Goal: Task Accomplishment & Management: Manage account settings

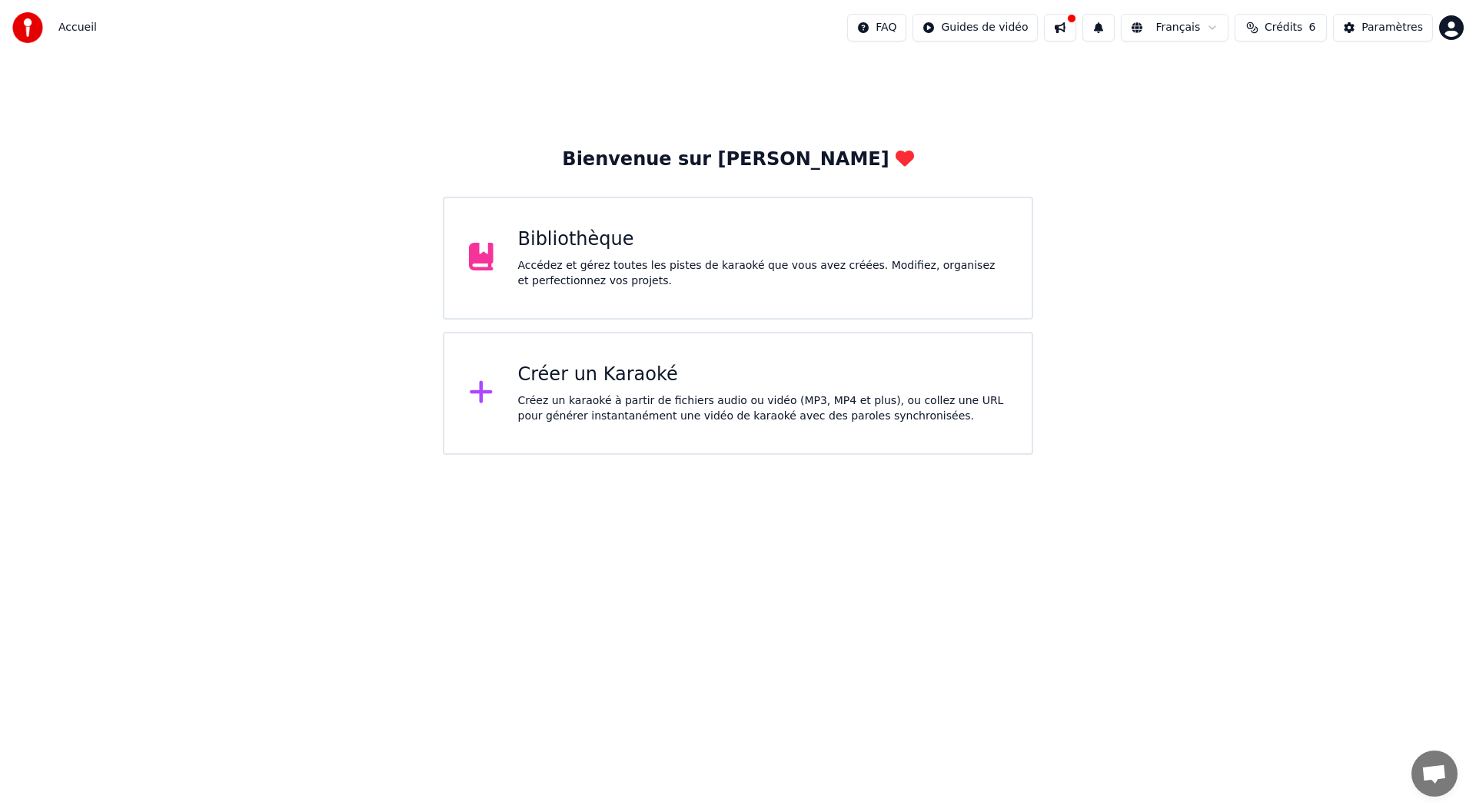
click at [610, 237] on div "Bibliothèque" at bounding box center [763, 240] width 490 height 25
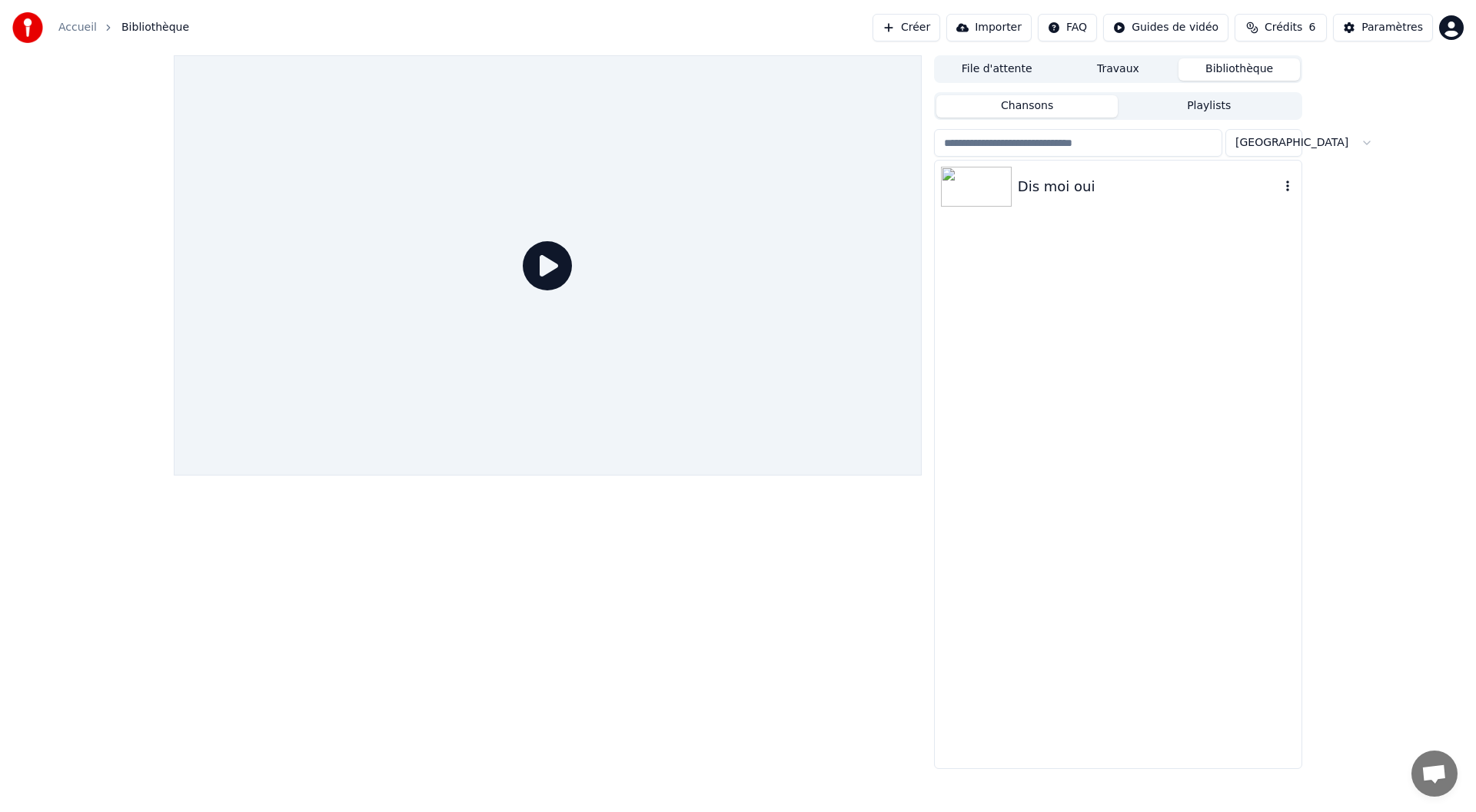
click at [1009, 188] on img at bounding box center [976, 186] width 71 height 40
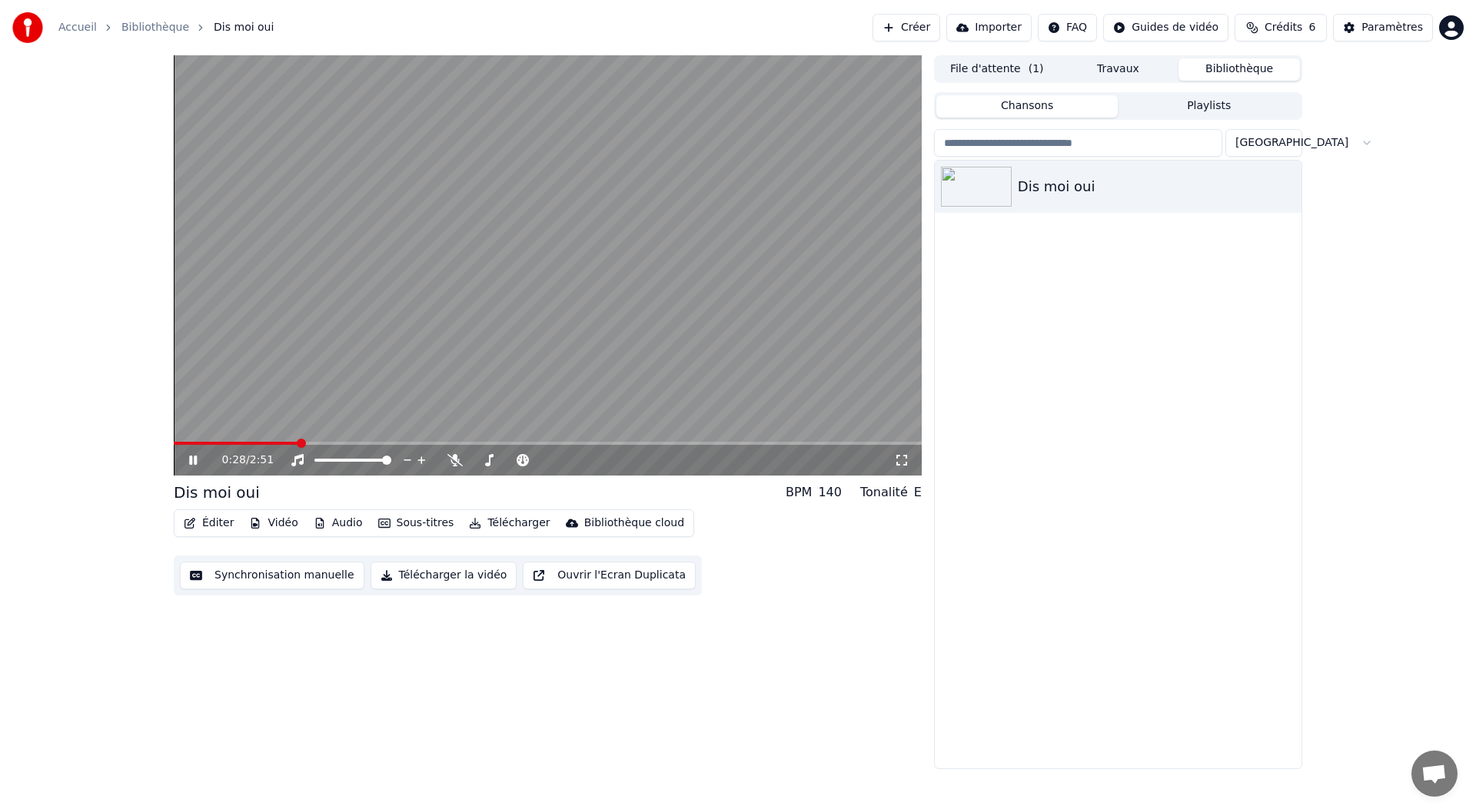
click at [190, 463] on icon at bounding box center [193, 460] width 8 height 9
click at [264, 520] on button "Vidéo" at bounding box center [273, 523] width 61 height 22
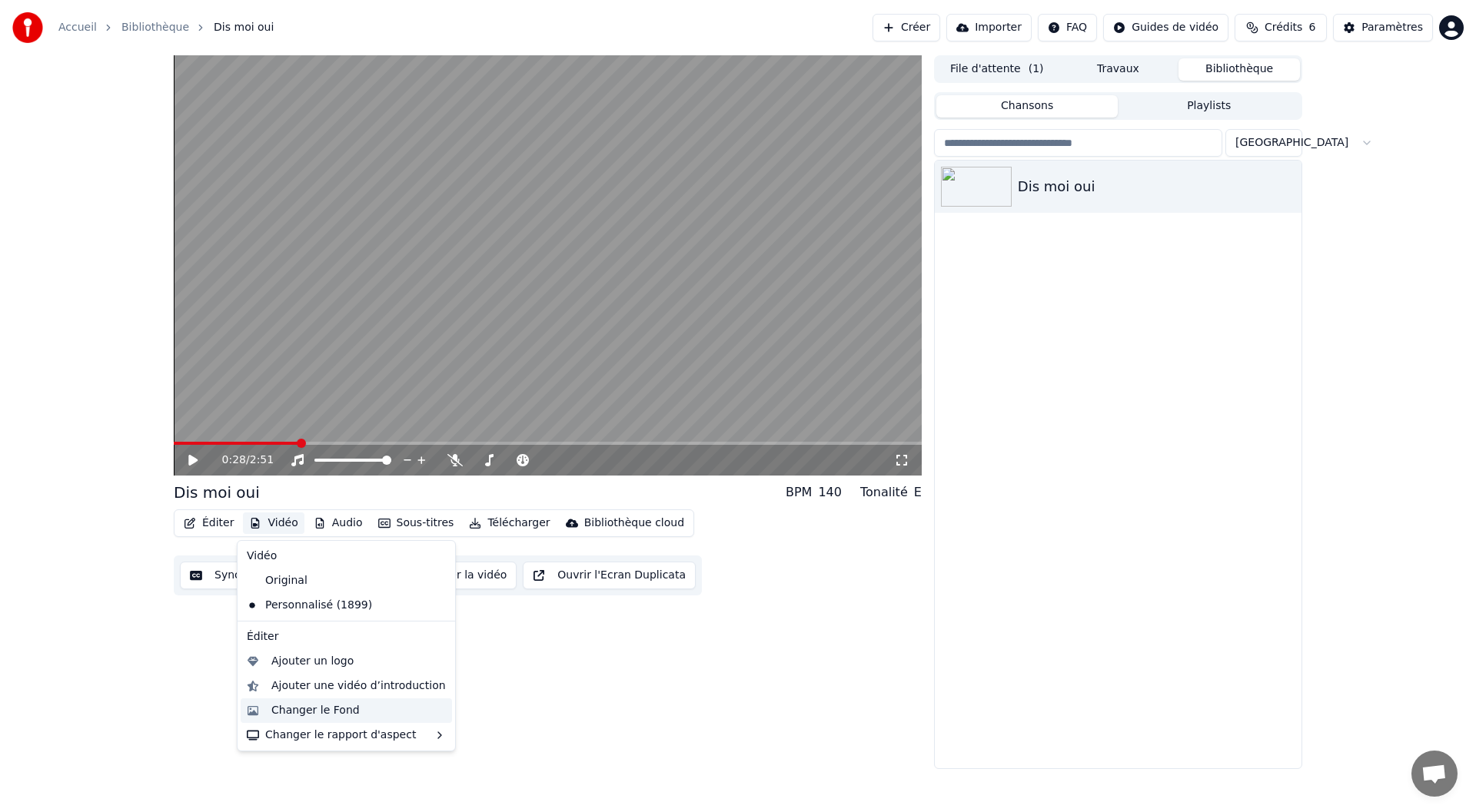
click at [335, 709] on div "Changer le Fond" at bounding box center [315, 711] width 88 height 16
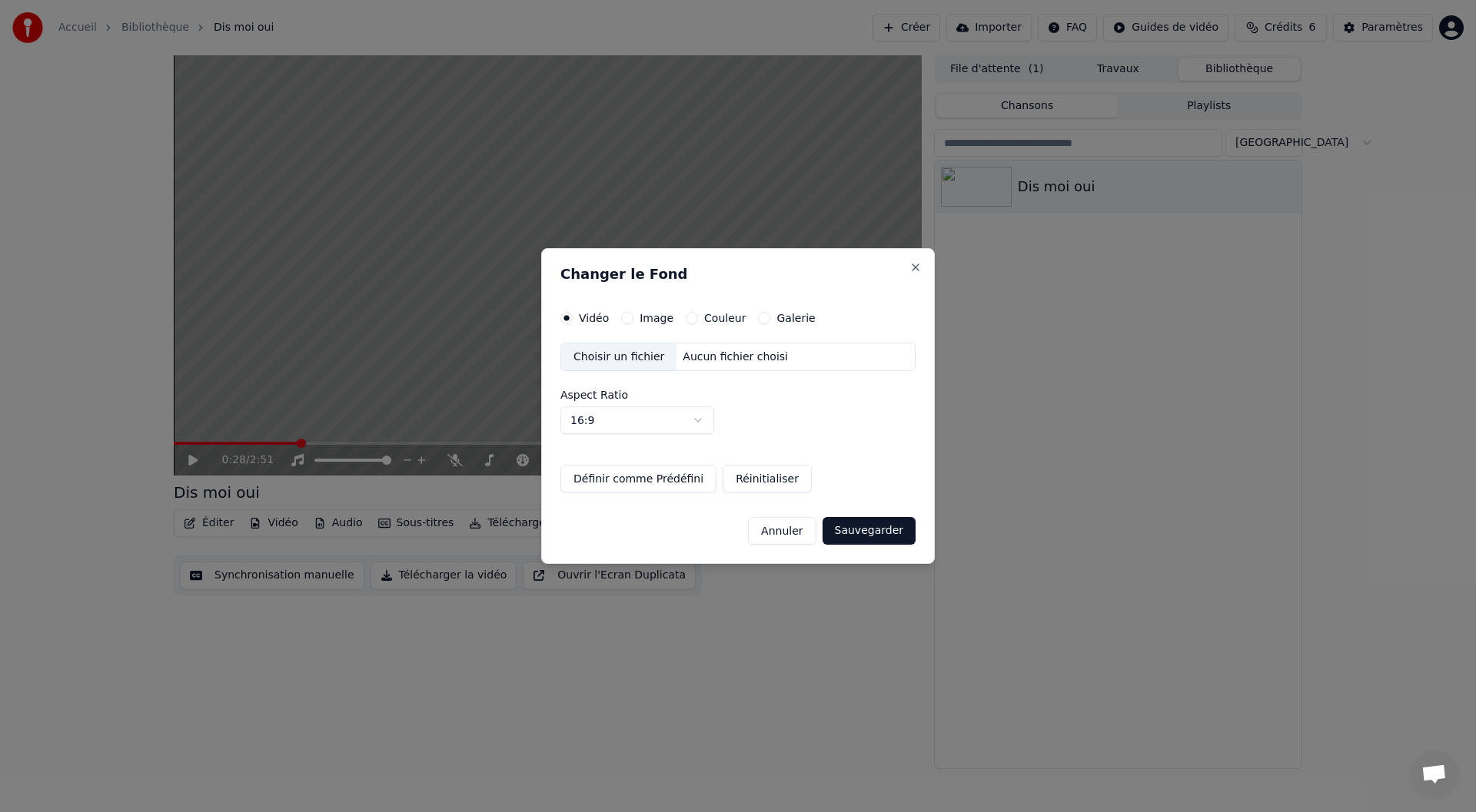
click at [640, 317] on label "Image" at bounding box center [656, 318] width 34 height 11
click at [633, 317] on button "Image" at bounding box center [627, 318] width 12 height 12
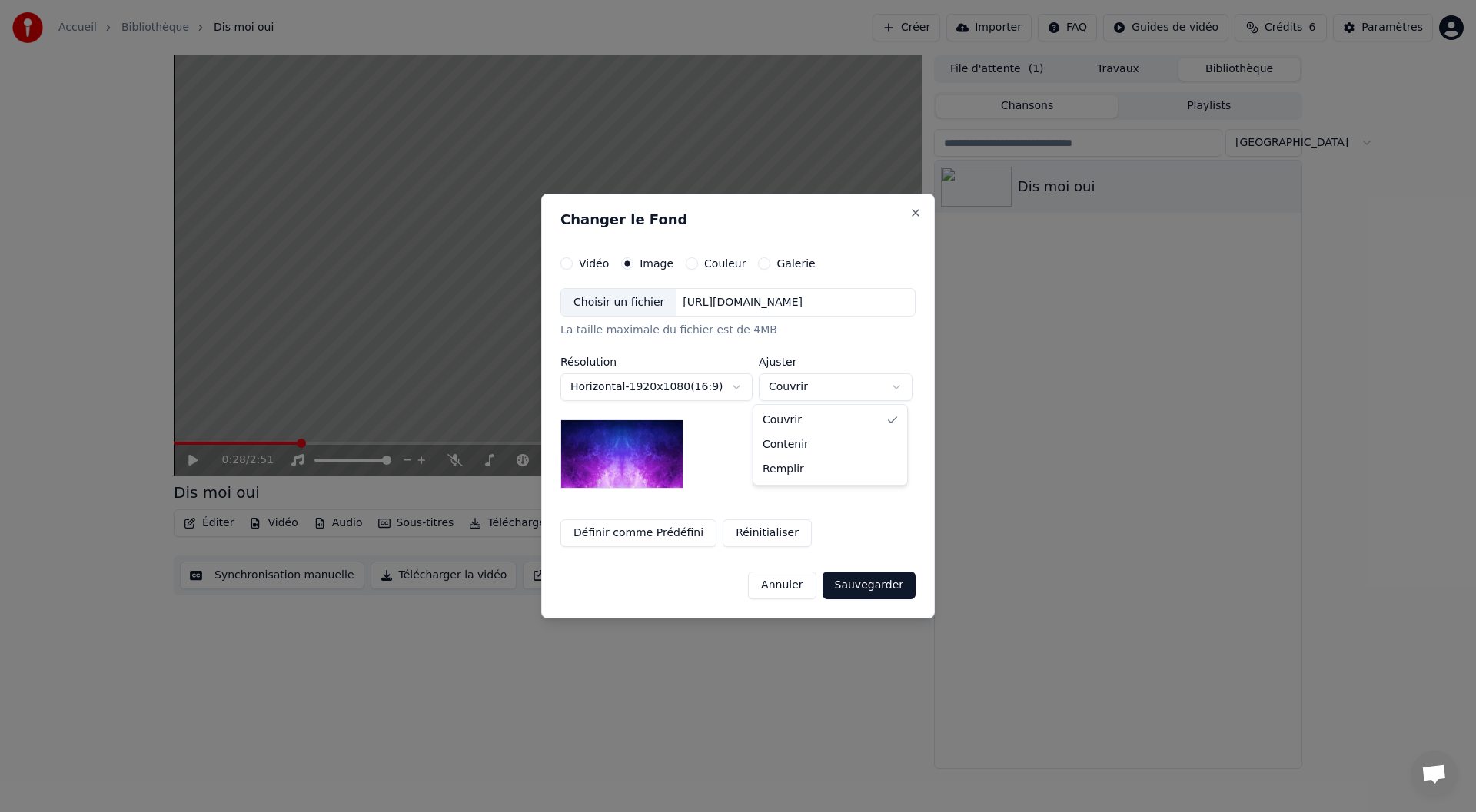
click at [850, 390] on body "**********" at bounding box center [738, 406] width 1476 height 812
click at [851, 390] on body "**********" at bounding box center [738, 406] width 1476 height 812
click at [626, 309] on div "Choisir un fichier" at bounding box center [619, 302] width 115 height 27
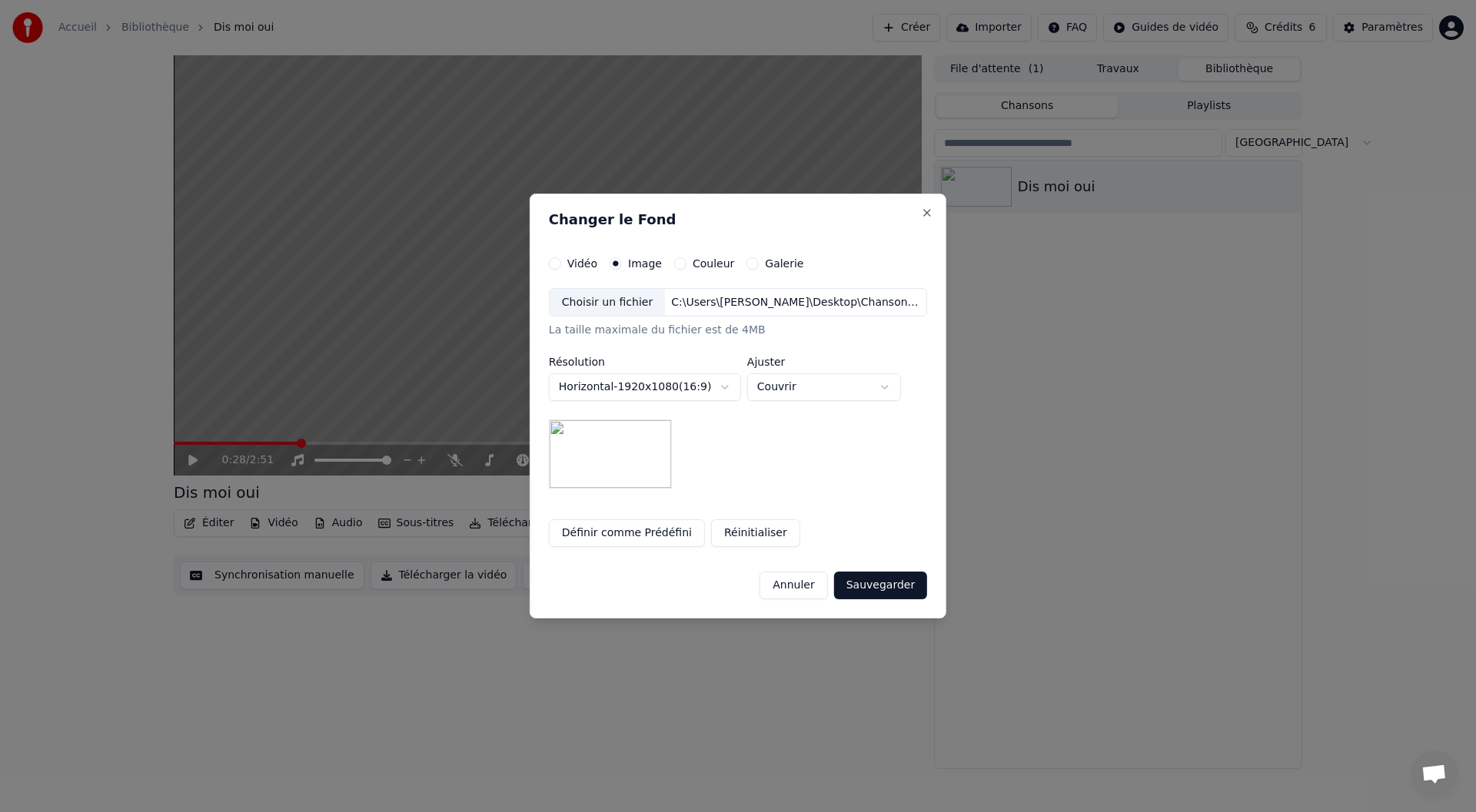
click at [878, 593] on button "Sauvegarder" at bounding box center [880, 585] width 93 height 27
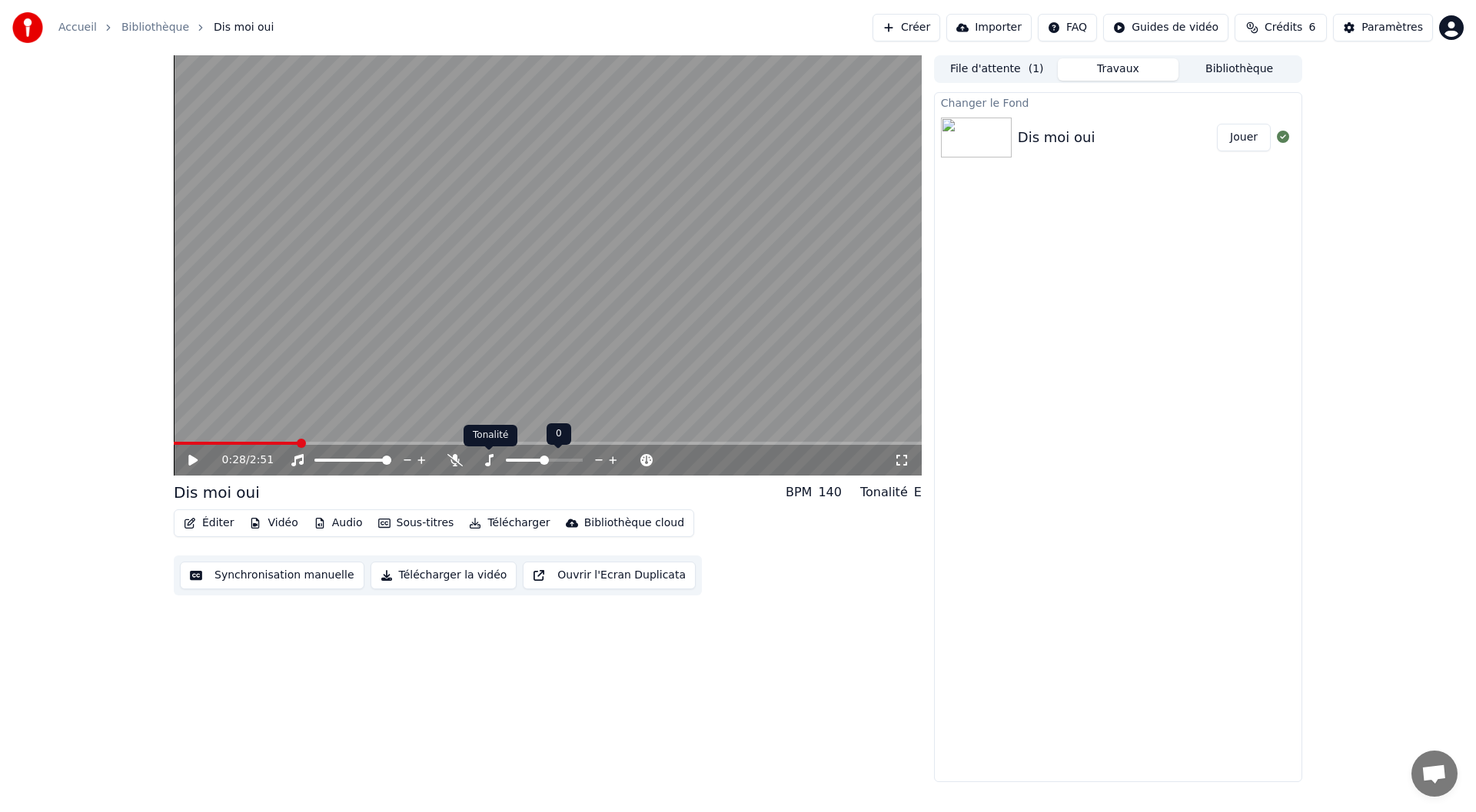
click at [489, 460] on icon at bounding box center [489, 460] width 9 height 12
click at [545, 459] on span at bounding box center [545, 460] width 9 height 9
click at [536, 463] on span at bounding box center [538, 460] width 9 height 9
click at [544, 463] on span at bounding box center [545, 460] width 9 height 9
click at [992, 122] on img at bounding box center [976, 137] width 71 height 40
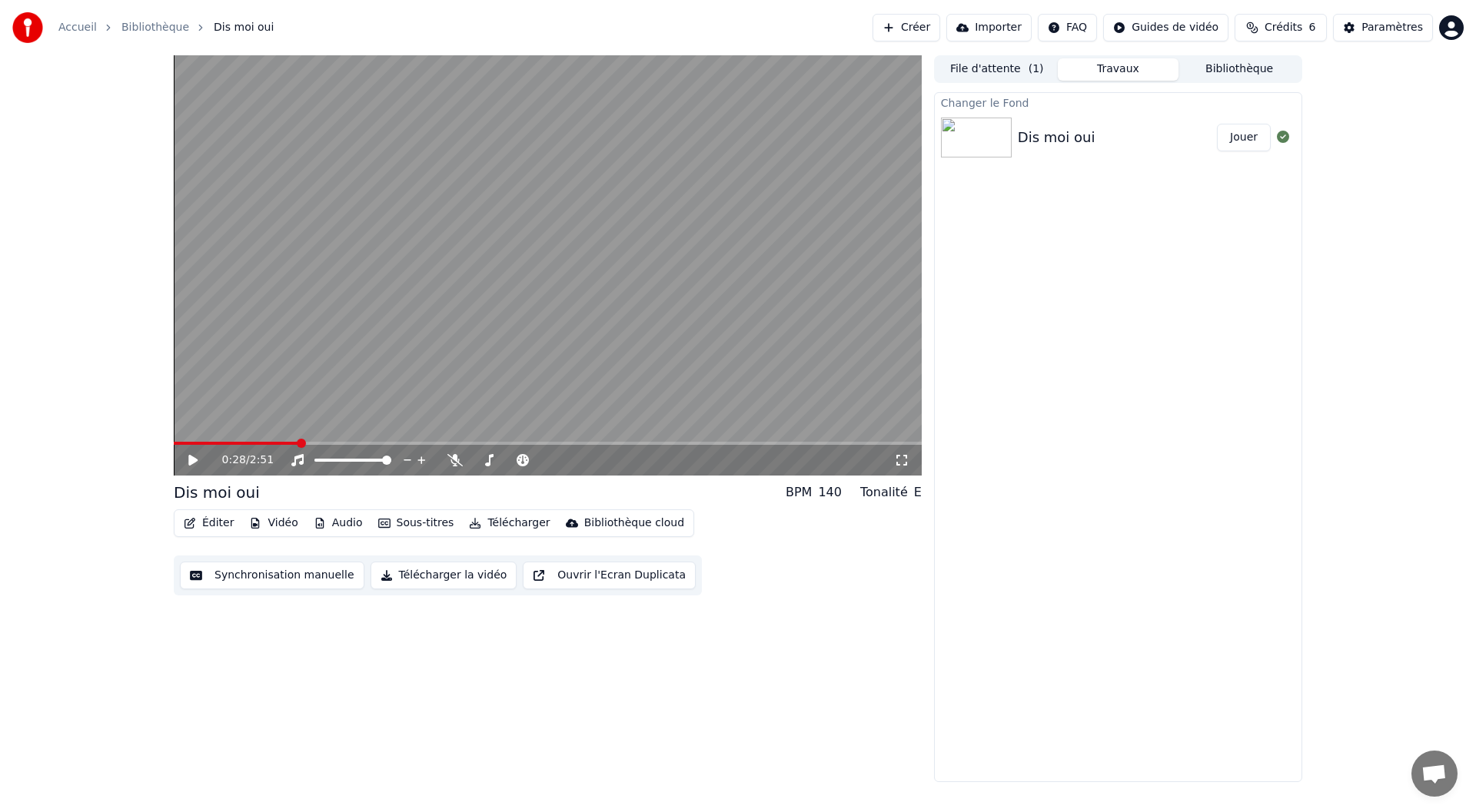
click at [1248, 142] on button "Jouer" at bounding box center [1244, 137] width 54 height 27
click at [208, 524] on button "Éditer" at bounding box center [209, 523] width 62 height 22
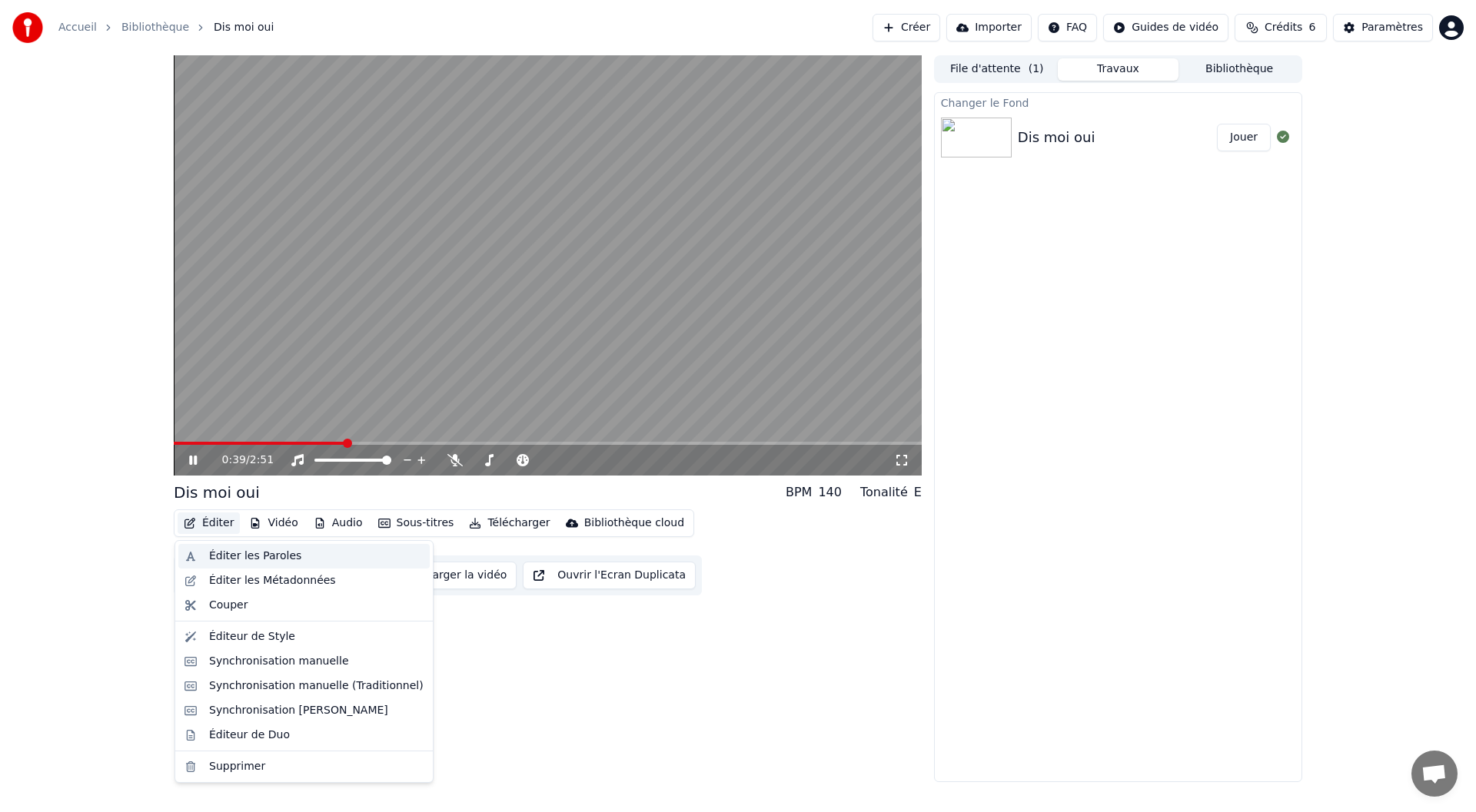
click at [271, 558] on div "Éditer les Paroles" at bounding box center [255, 556] width 92 height 16
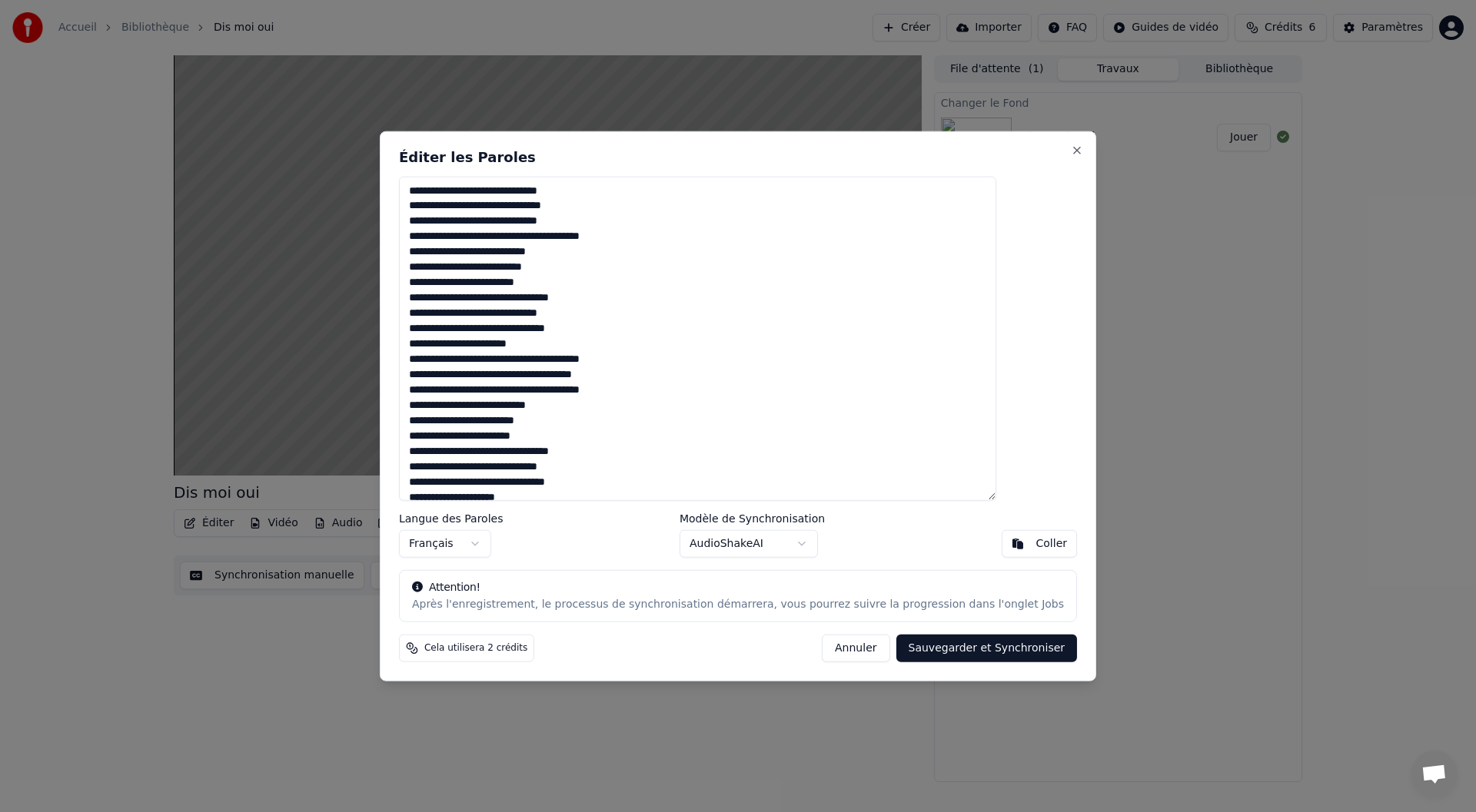
click at [696, 266] on textarea "**********" at bounding box center [697, 339] width 598 height 325
click at [687, 282] on textarea "**********" at bounding box center [697, 339] width 598 height 325
click at [469, 280] on textarea "**********" at bounding box center [697, 339] width 598 height 325
type textarea "**********"
click at [921, 654] on button "Sauvegarder et Synchroniser" at bounding box center [987, 648] width 182 height 27
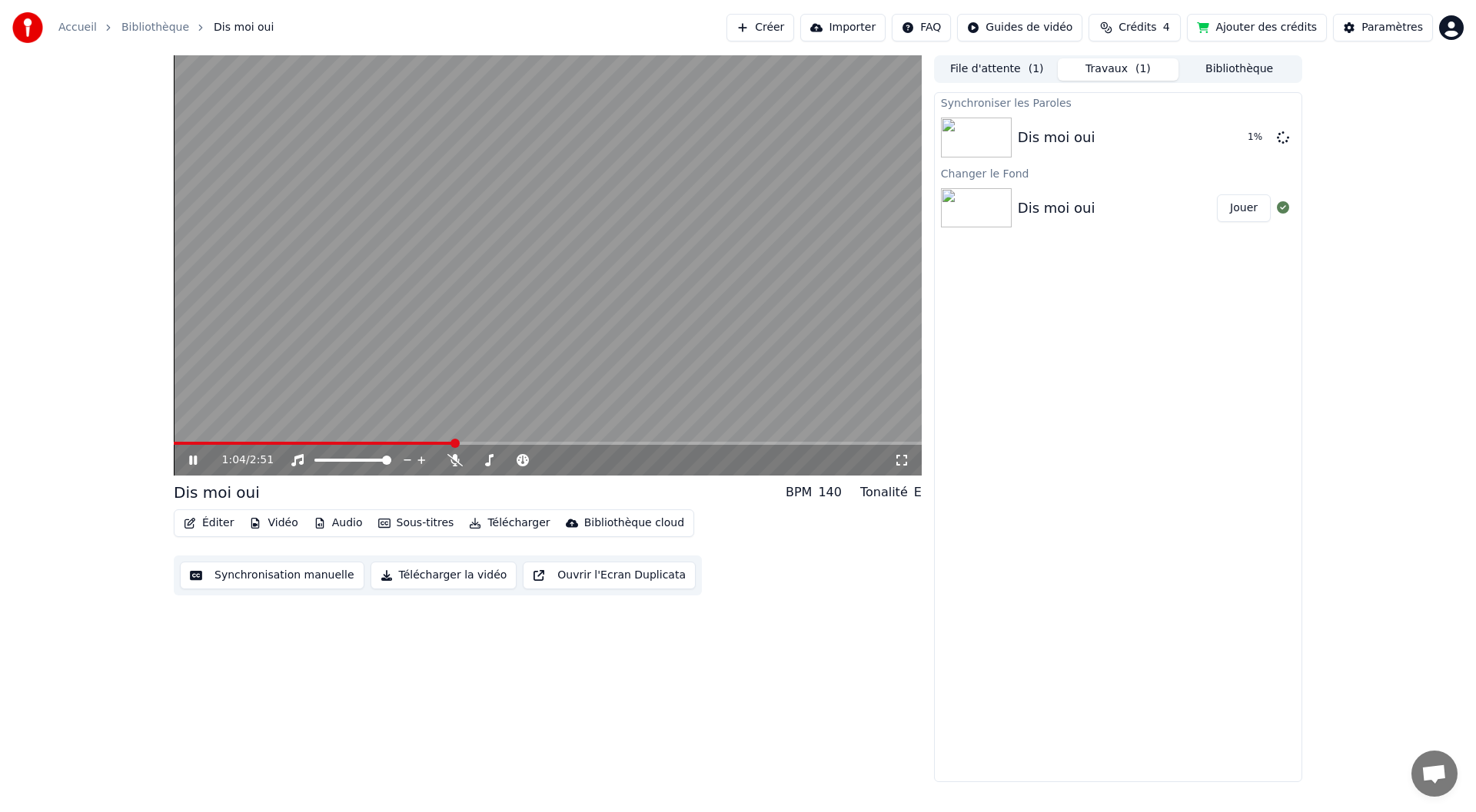
click at [190, 461] on icon at bounding box center [193, 460] width 8 height 9
click at [1240, 140] on button "Jouer" at bounding box center [1244, 137] width 54 height 27
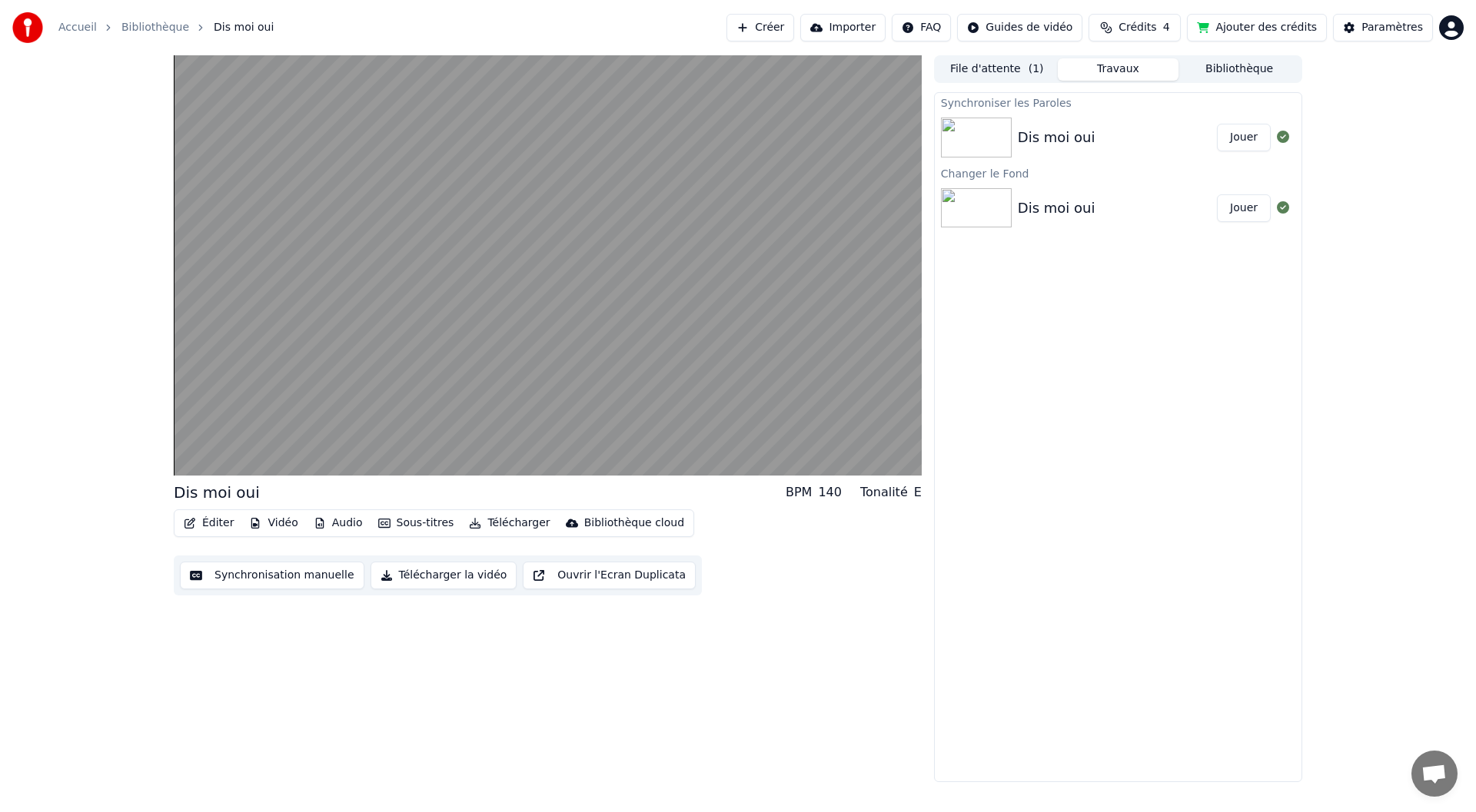
click at [417, 526] on button "Sous-titres" at bounding box center [416, 523] width 88 height 22
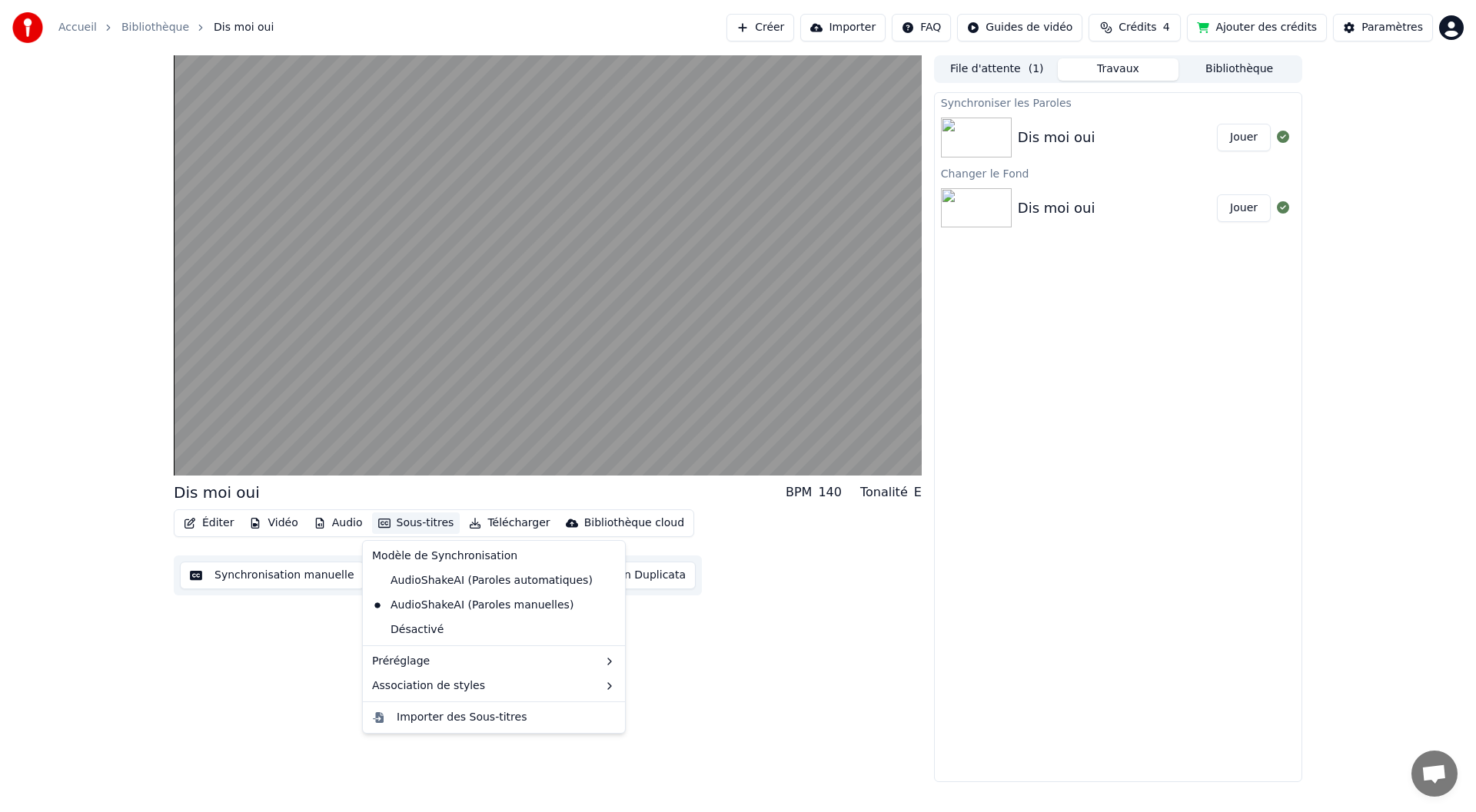
click at [417, 526] on button "Sous-titres" at bounding box center [416, 523] width 88 height 22
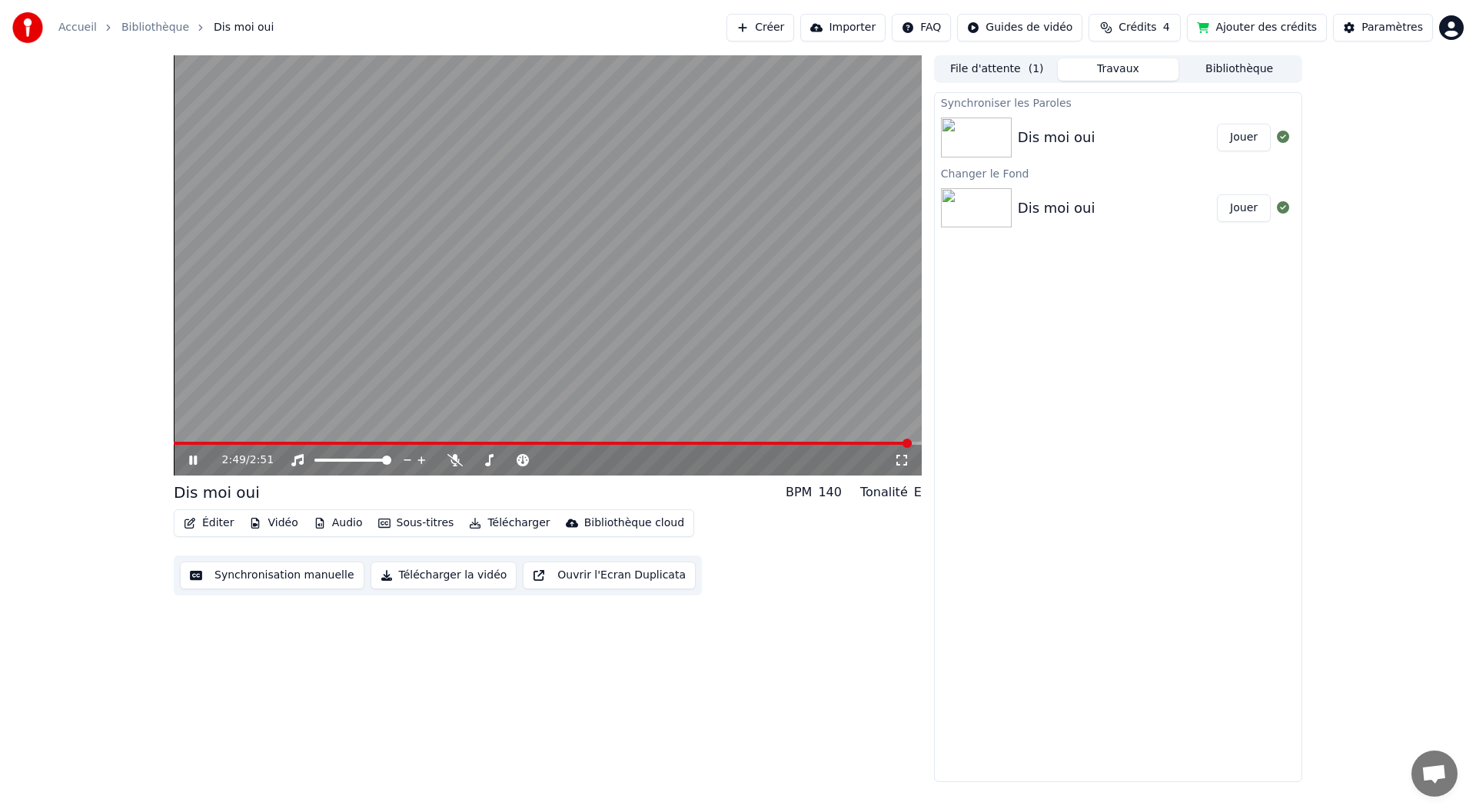
click at [525, 243] on video at bounding box center [548, 265] width 748 height 420
click at [229, 576] on button "Synchronisation manuelle" at bounding box center [272, 575] width 184 height 27
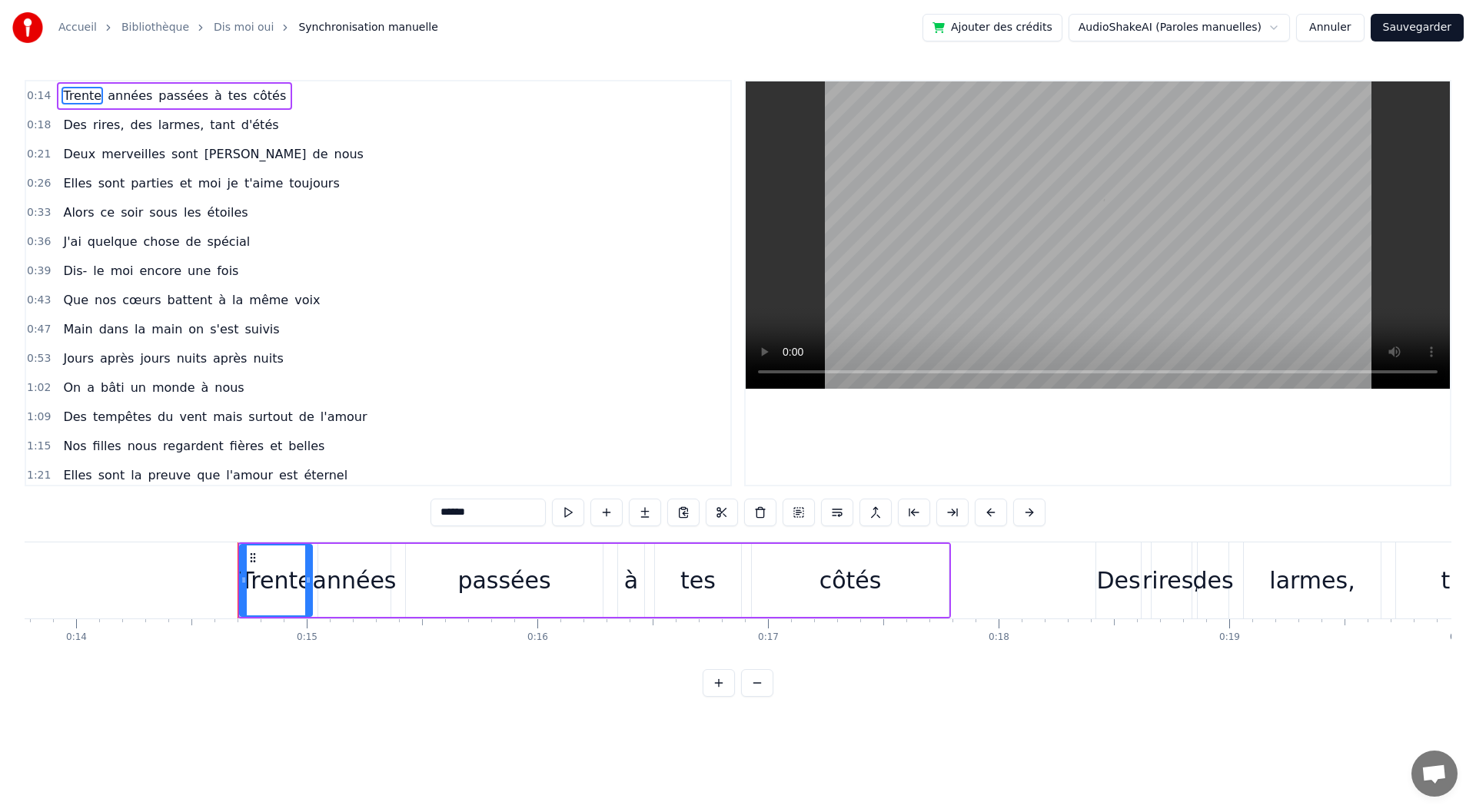
scroll to position [0, 3312]
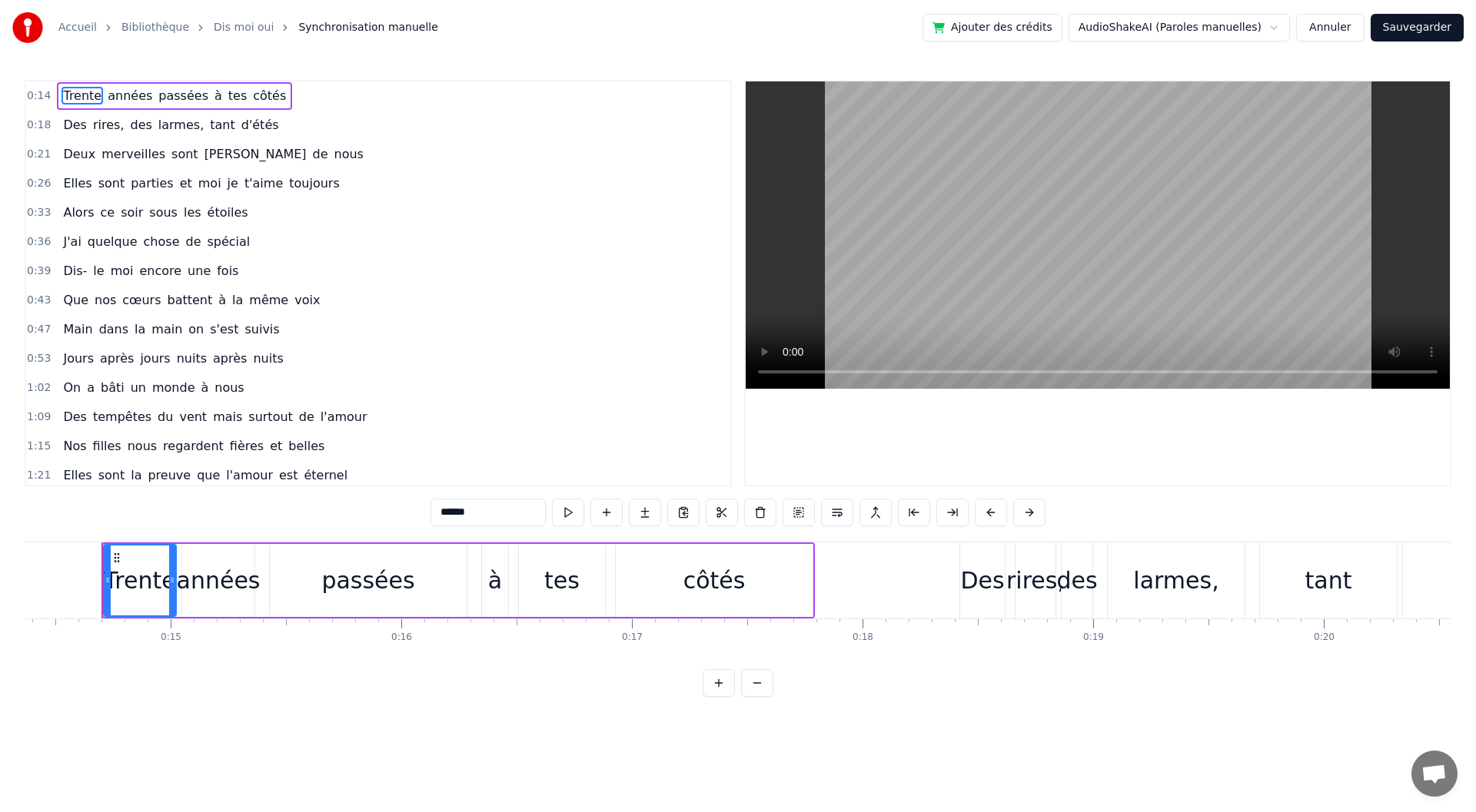
click at [1338, 25] on button "Annuler" at bounding box center [1329, 27] width 68 height 27
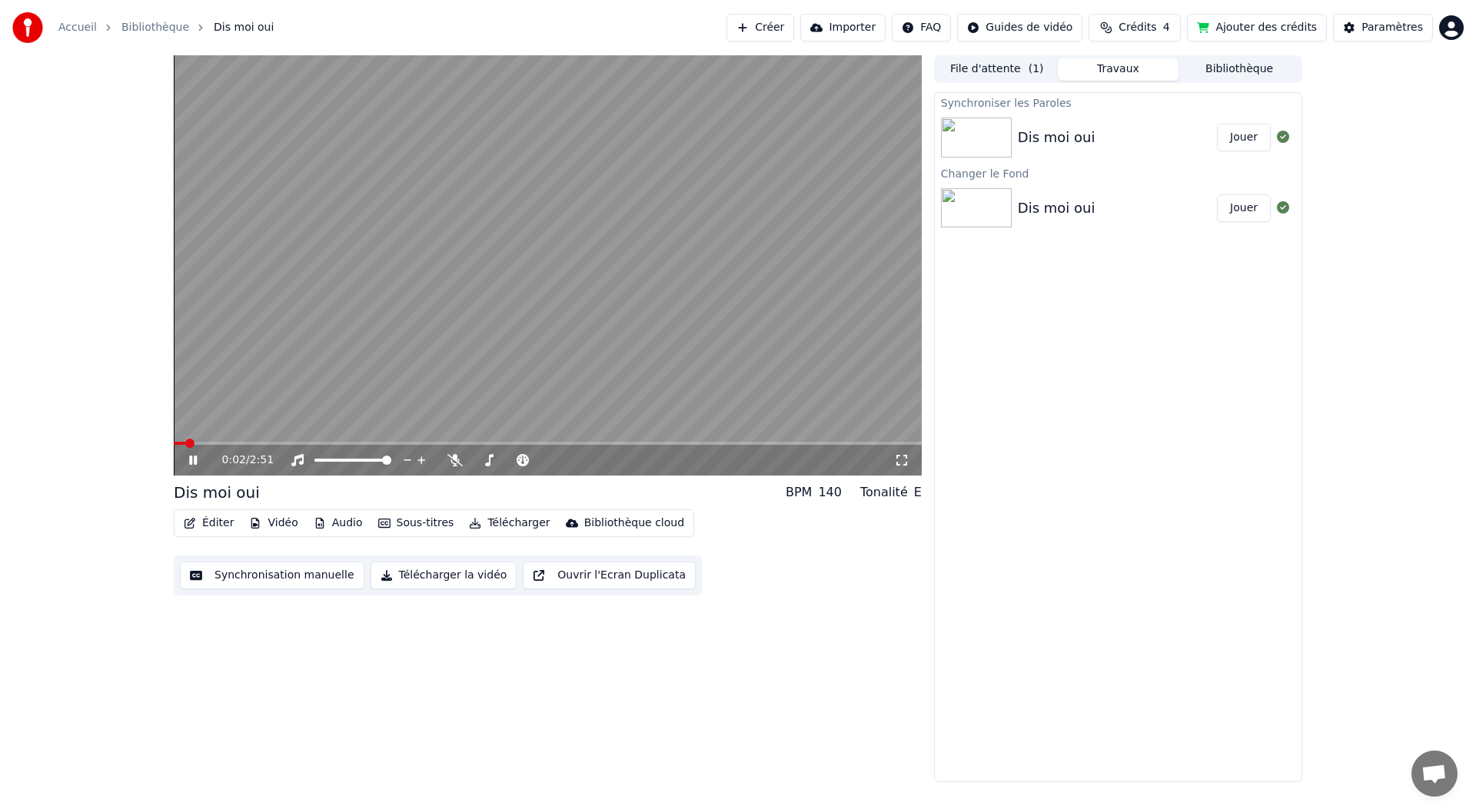
click at [188, 456] on icon at bounding box center [204, 460] width 36 height 12
click at [328, 520] on button "Audio" at bounding box center [338, 523] width 62 height 22
click at [260, 523] on button "Vidéo" at bounding box center [273, 523] width 61 height 22
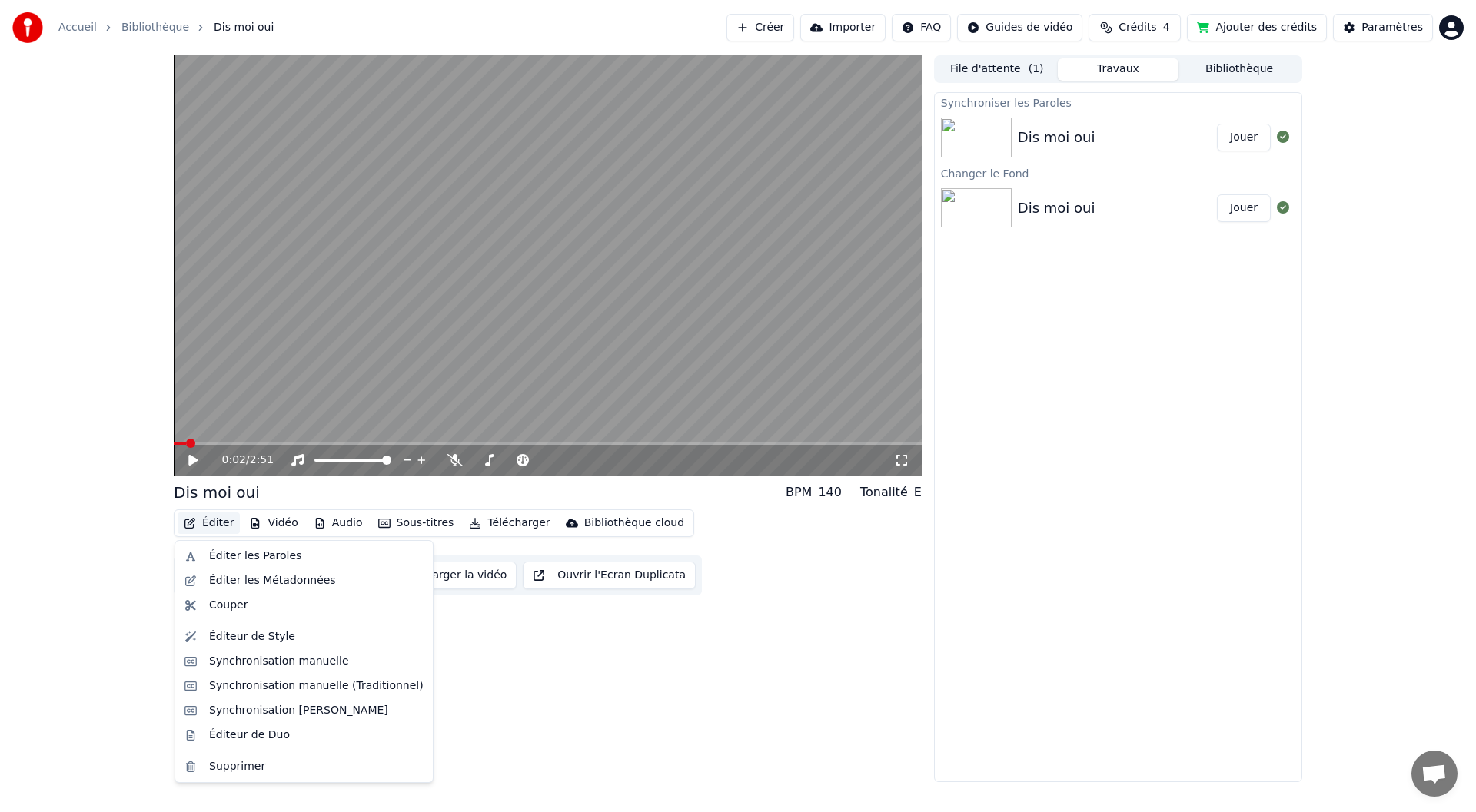
click at [215, 518] on button "Éditer" at bounding box center [209, 523] width 62 height 22
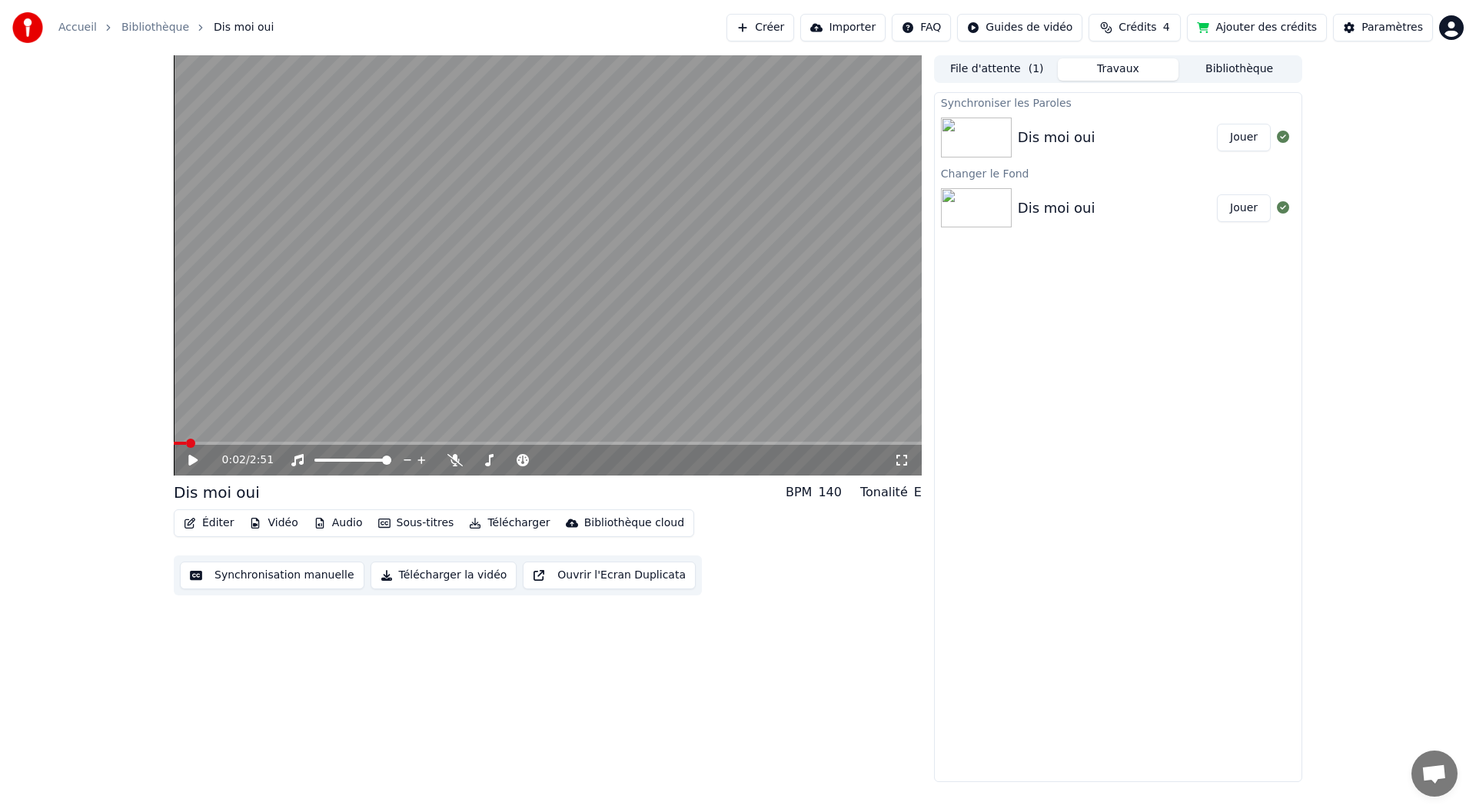
click at [215, 518] on button "Éditer" at bounding box center [209, 523] width 62 height 22
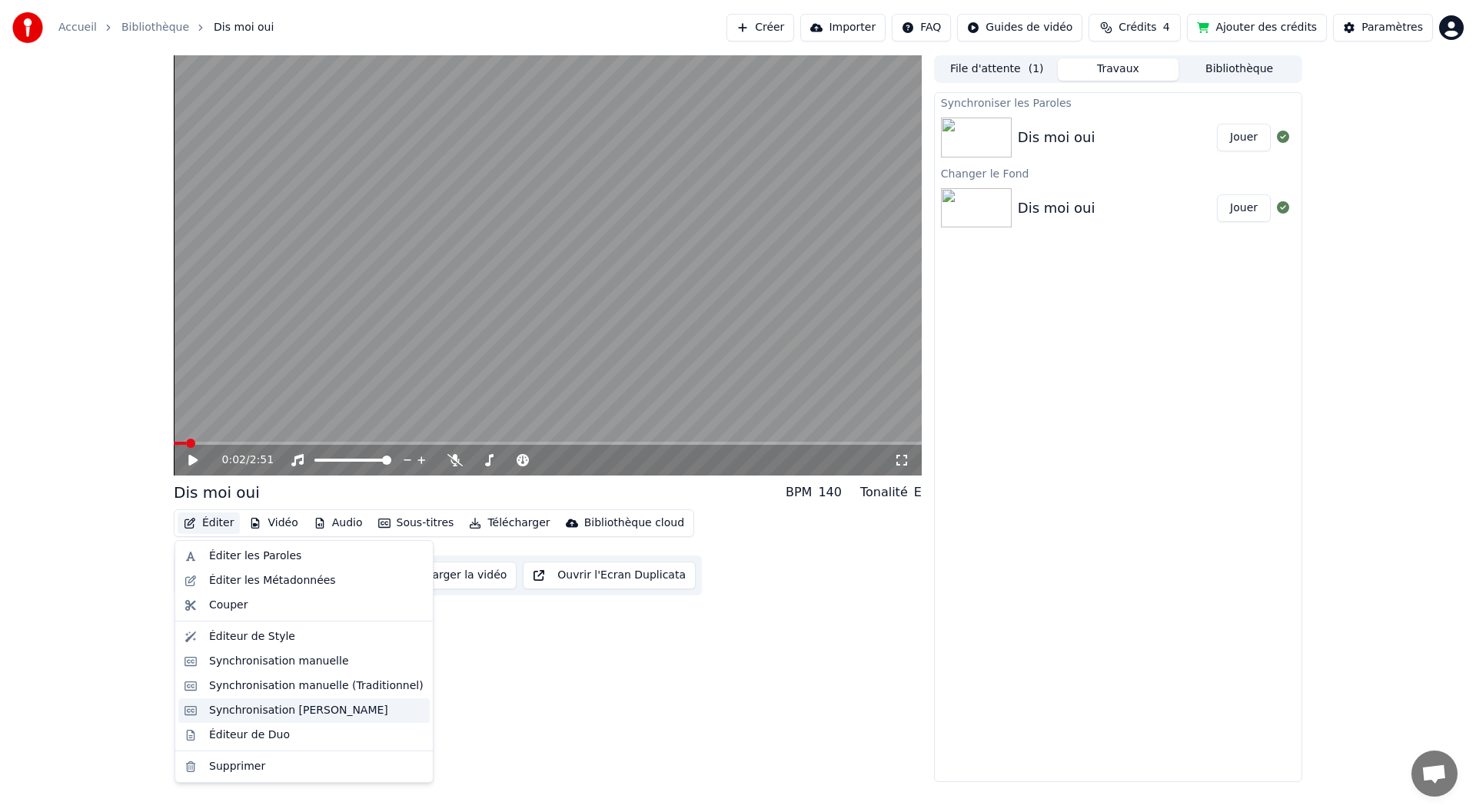
click at [300, 704] on div "Synchronisation [PERSON_NAME]" at bounding box center [299, 711] width 179 height 16
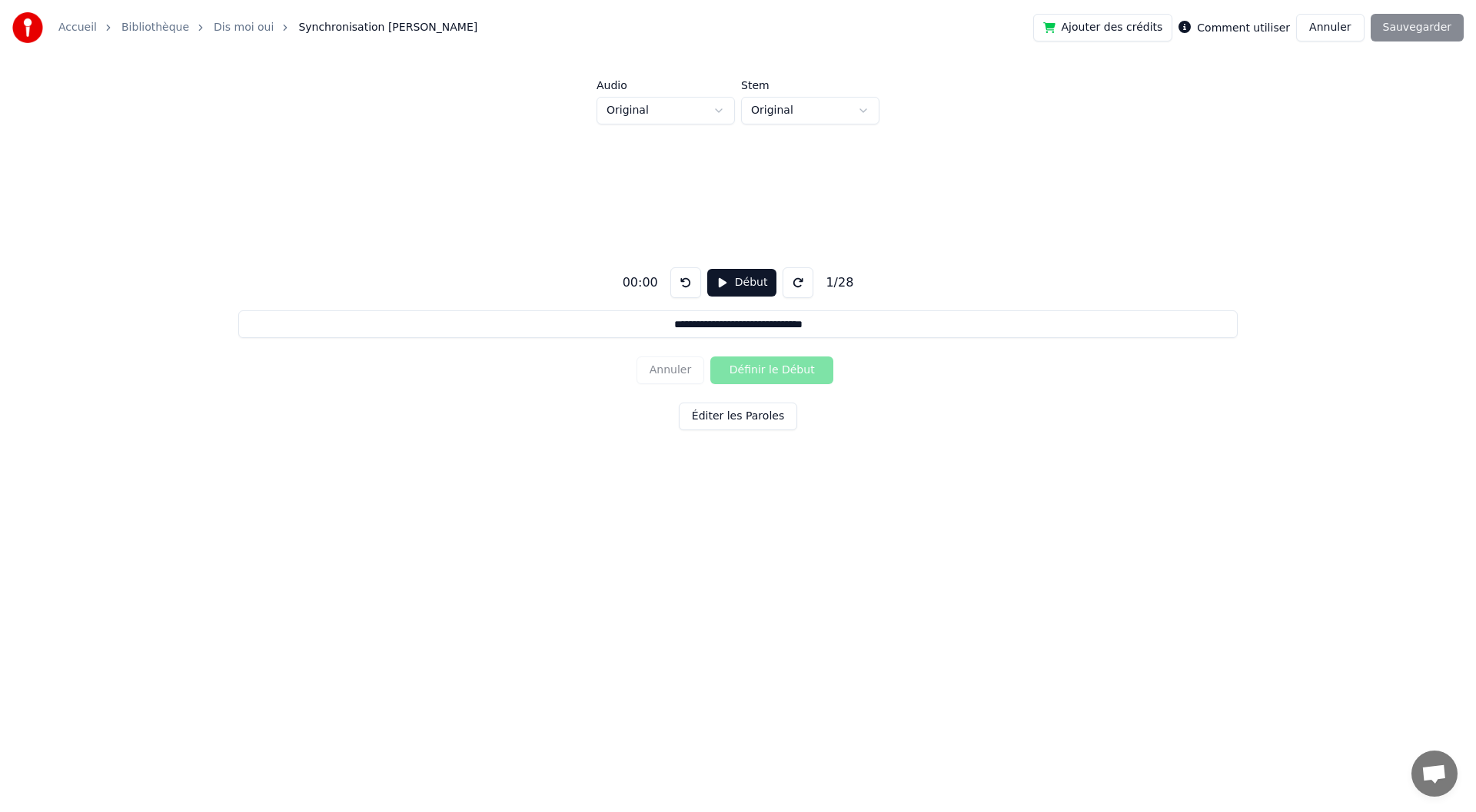
click at [1339, 23] on button "Annuler" at bounding box center [1329, 27] width 68 height 27
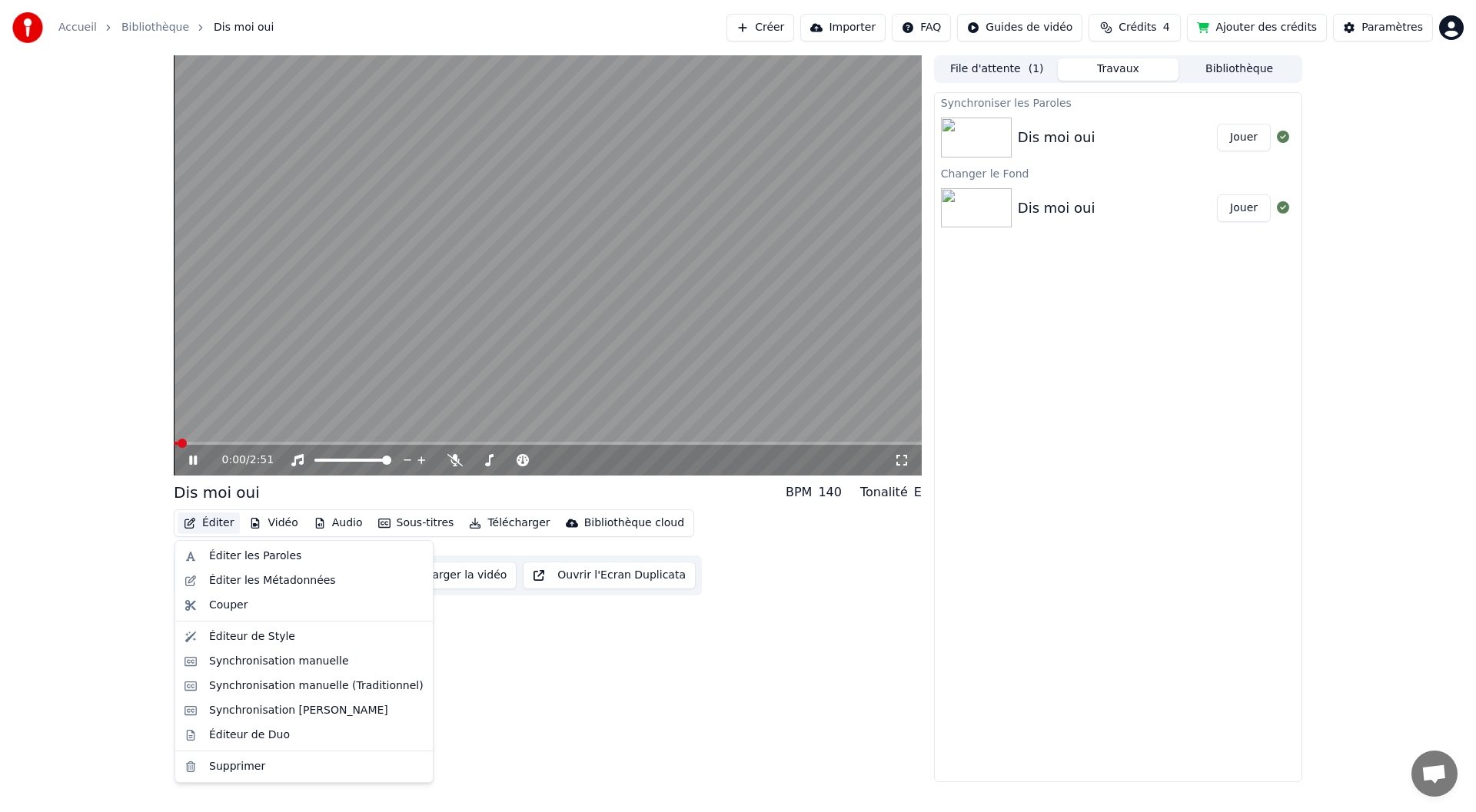
click at [212, 521] on button "Éditer" at bounding box center [209, 523] width 62 height 22
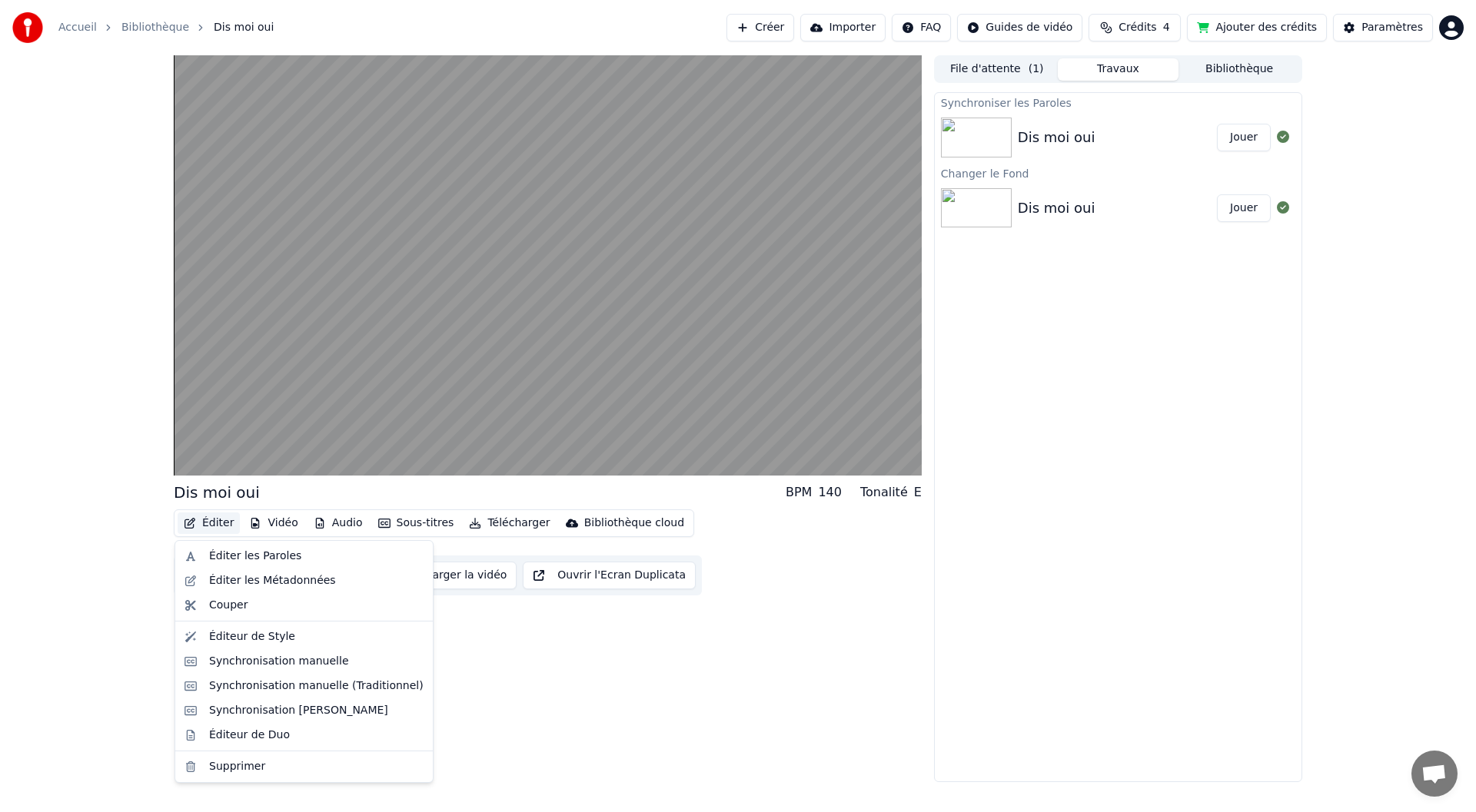
click at [212, 521] on button "Éditer" at bounding box center [209, 523] width 62 height 22
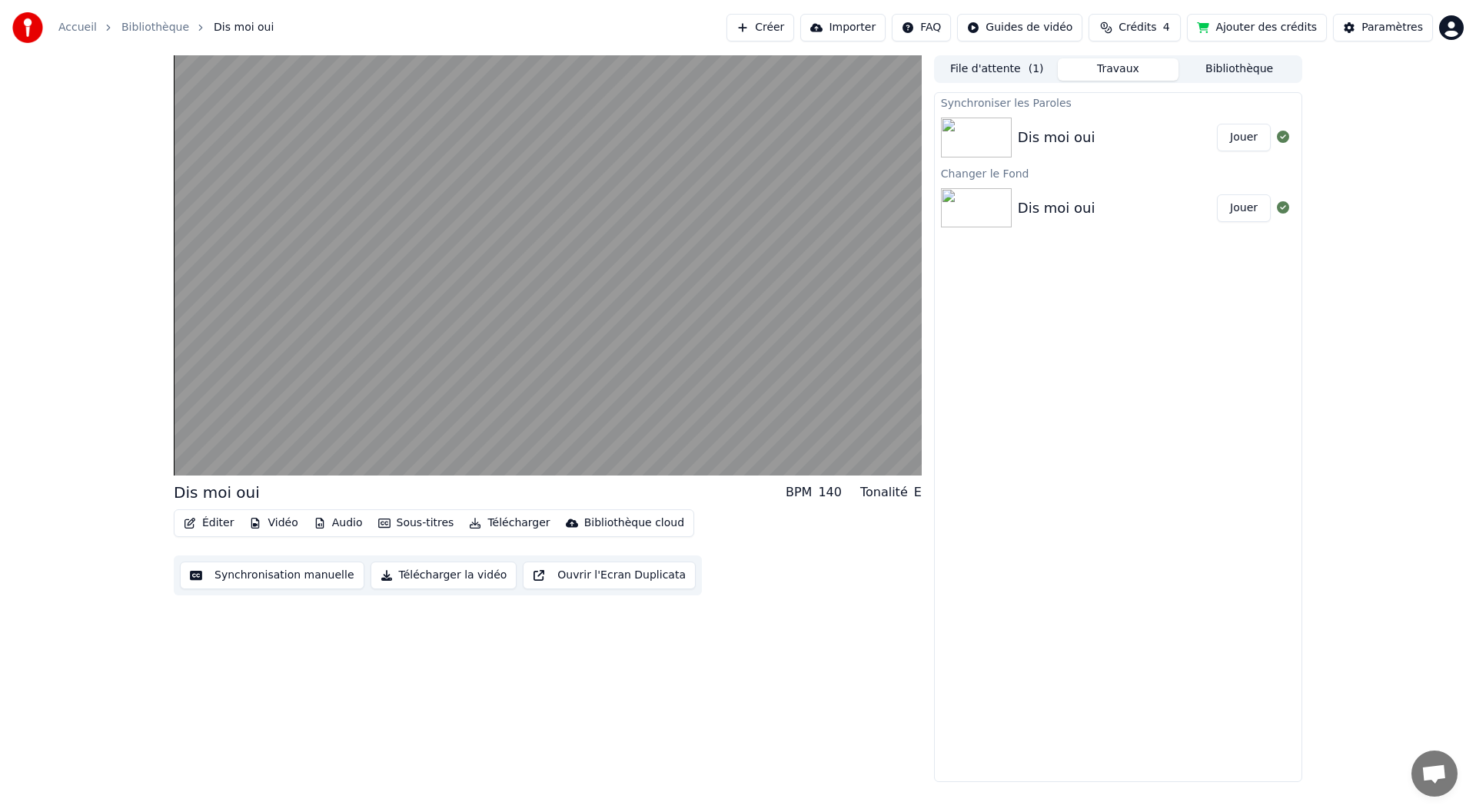
click at [1098, 133] on div "Dis moi oui" at bounding box center [1116, 138] width 199 height 22
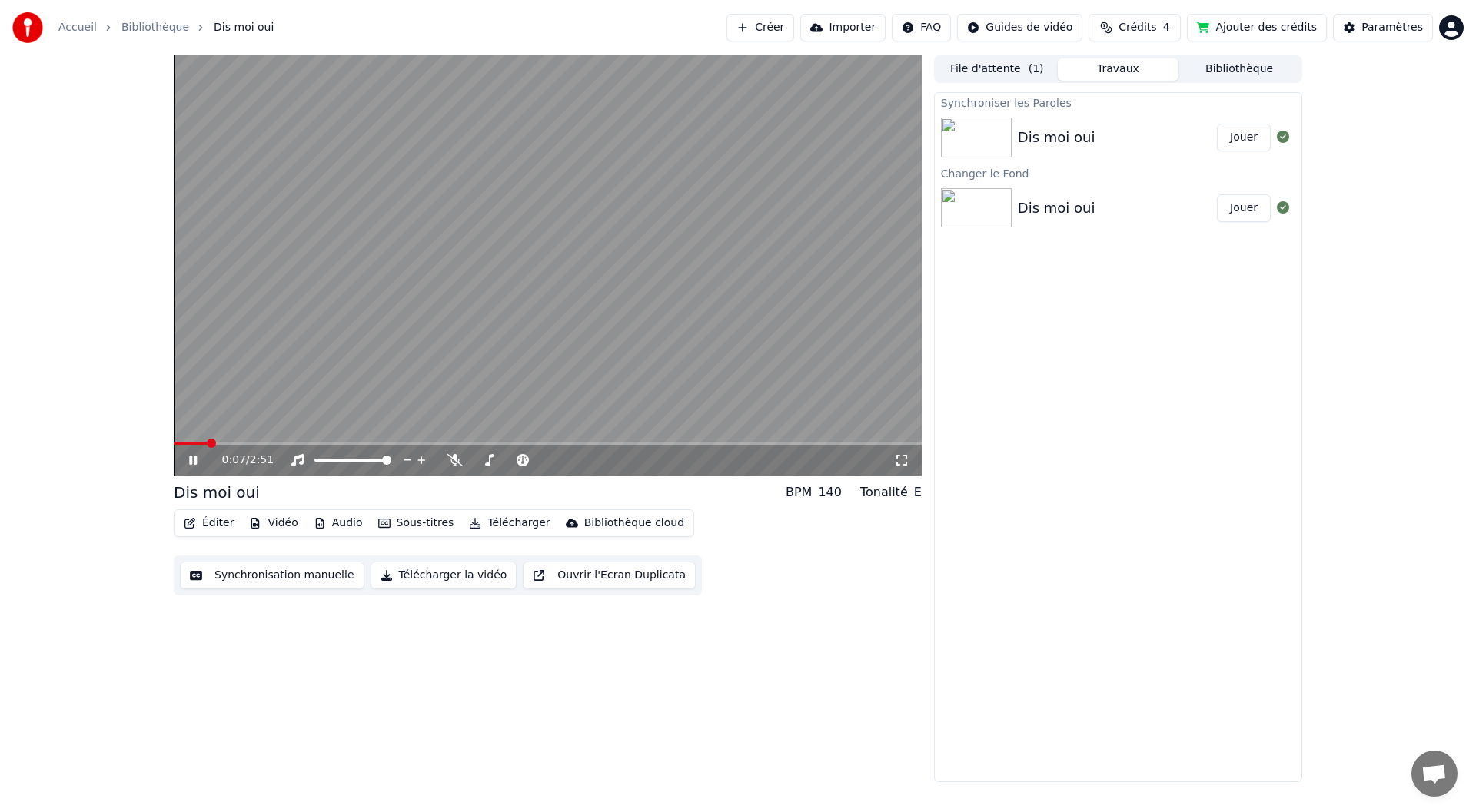
click at [505, 527] on button "Télécharger" at bounding box center [509, 523] width 93 height 22
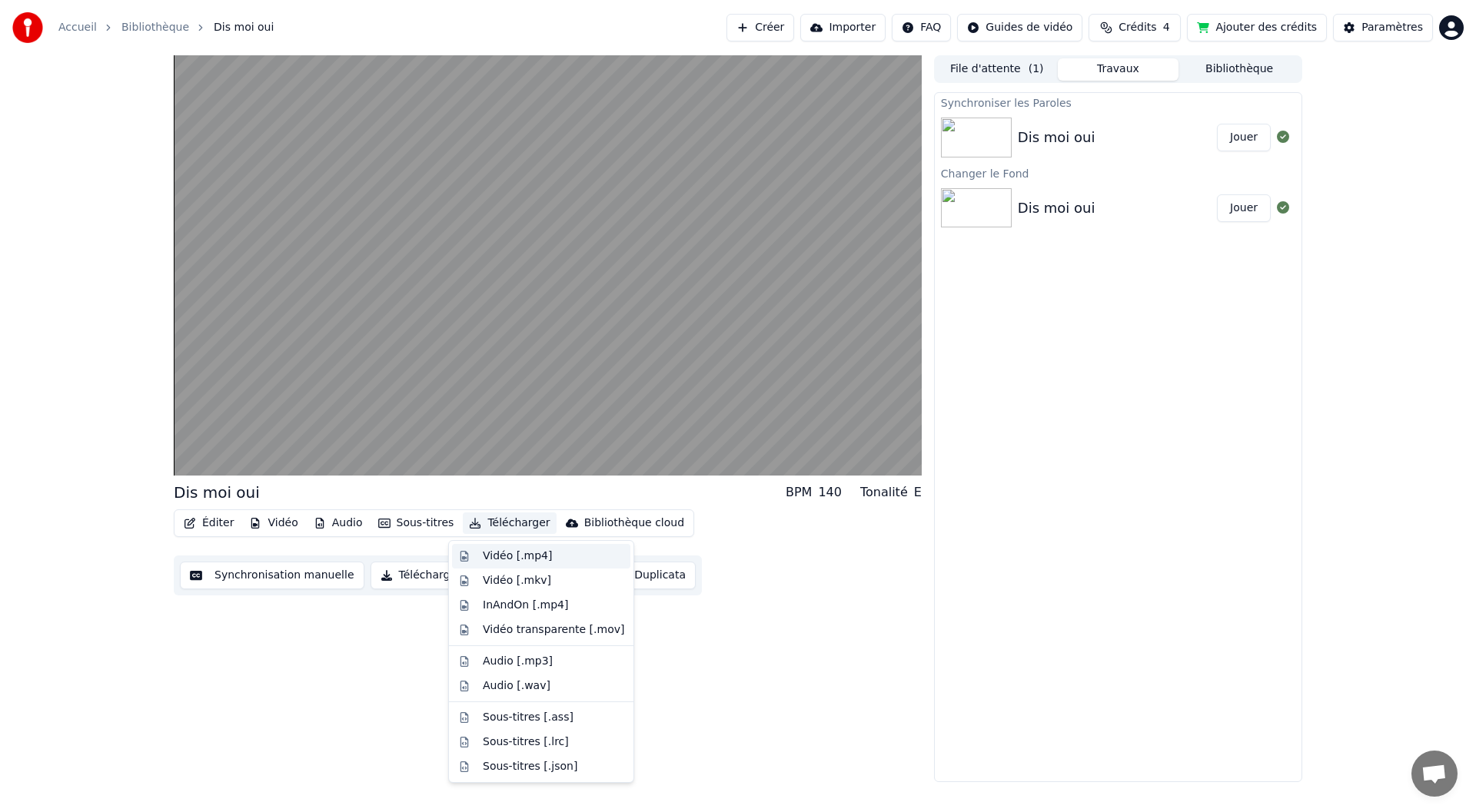
click at [530, 554] on div "Vidéo [.mp4]" at bounding box center [517, 556] width 69 height 16
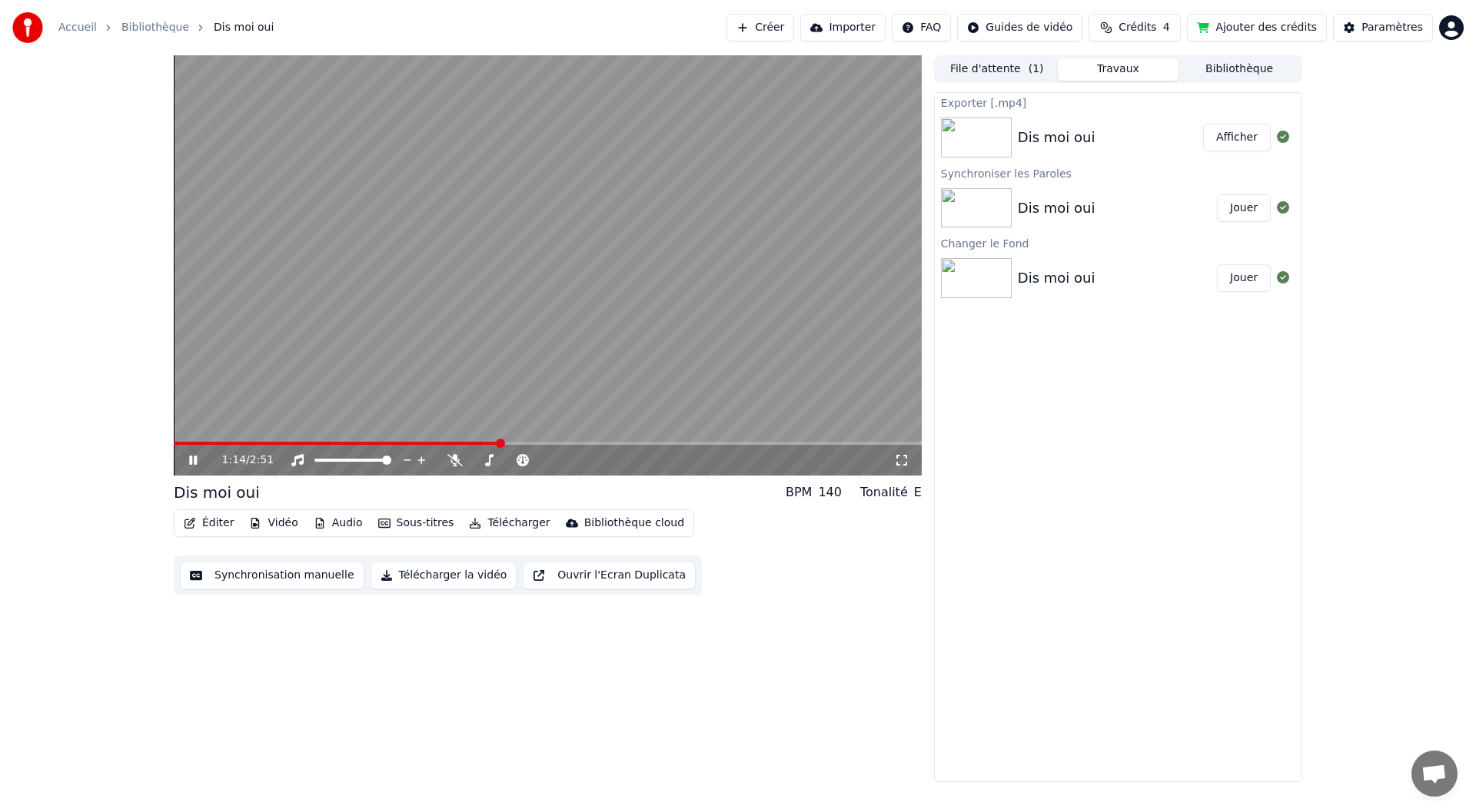
click at [1241, 137] on button "Afficher" at bounding box center [1237, 137] width 68 height 27
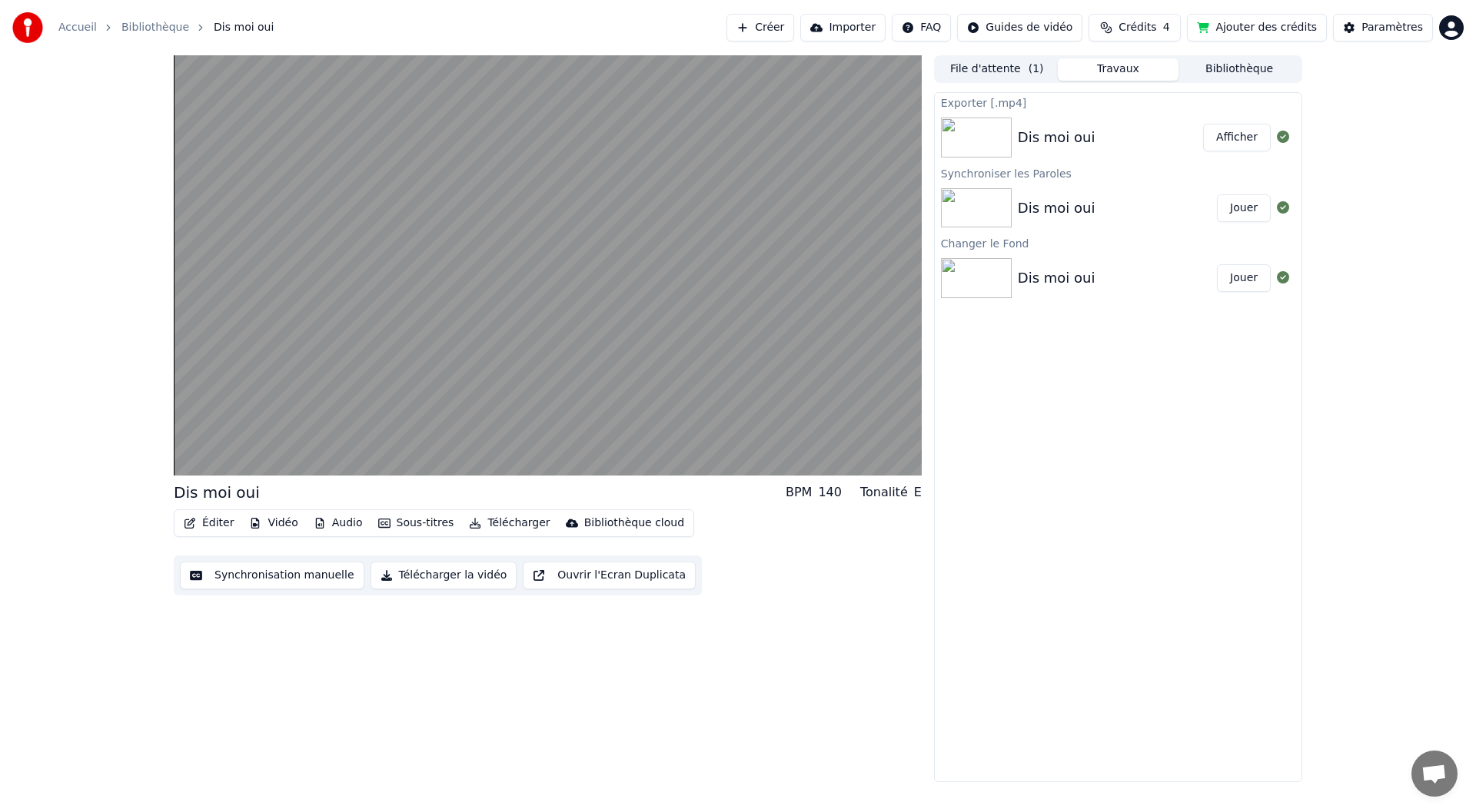
click at [1262, 24] on button "Ajouter des crédits" at bounding box center [1256, 27] width 140 height 27
click at [1155, 25] on span "Crédits" at bounding box center [1137, 28] width 37 height 16
click at [1146, 140] on button "Actualiser" at bounding box center [1151, 142] width 91 height 27
click at [1077, 102] on td "15" at bounding box center [1072, 101] width 68 height 27
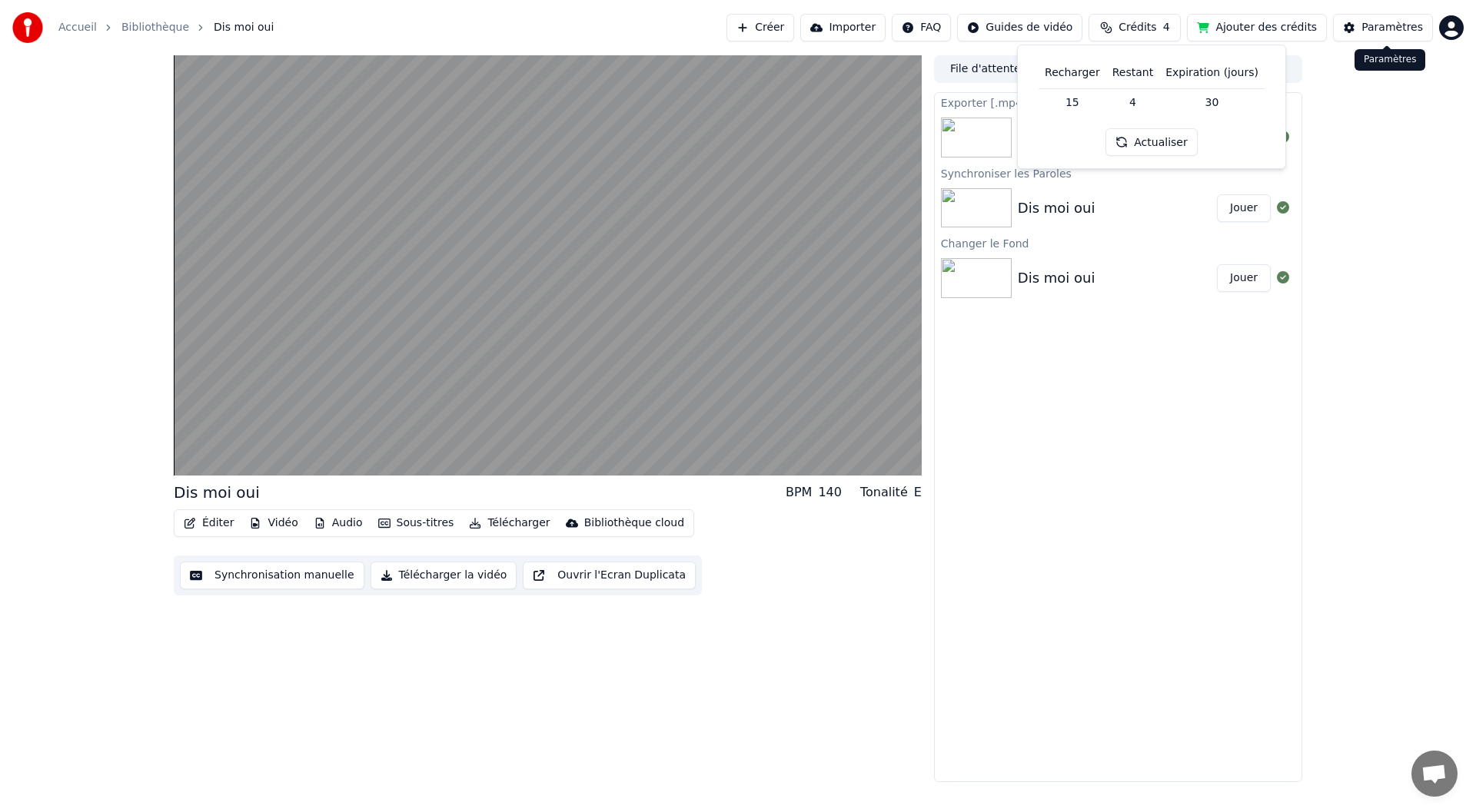
click at [1402, 23] on div "Paramètres" at bounding box center [1392, 28] width 62 height 16
